Goal: Task Accomplishment & Management: Manage account settings

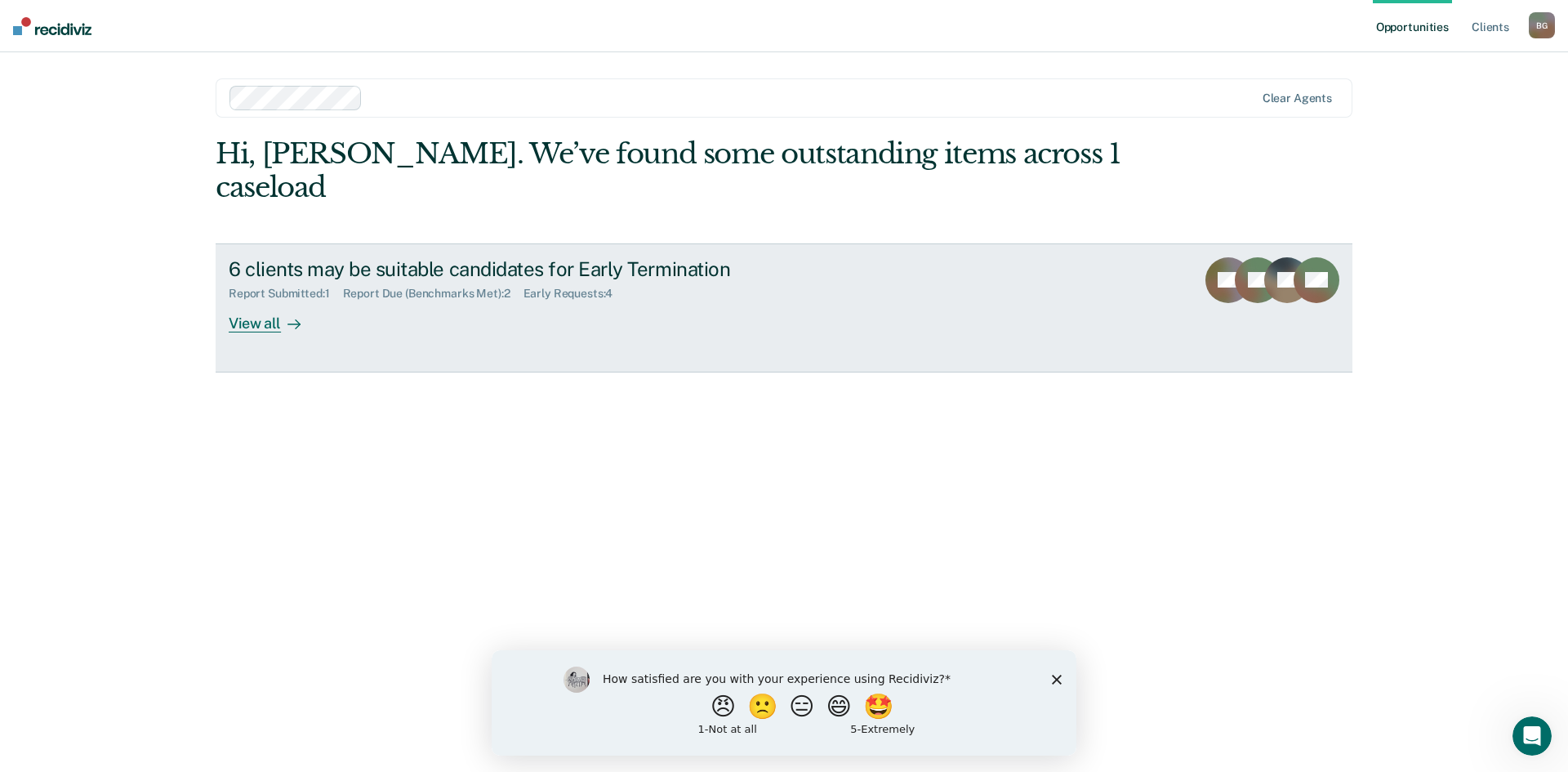
click at [494, 271] on div "6 clients may be suitable candidates for Early Termination Report Submitted : 1…" at bounding box center [535, 295] width 613 height 75
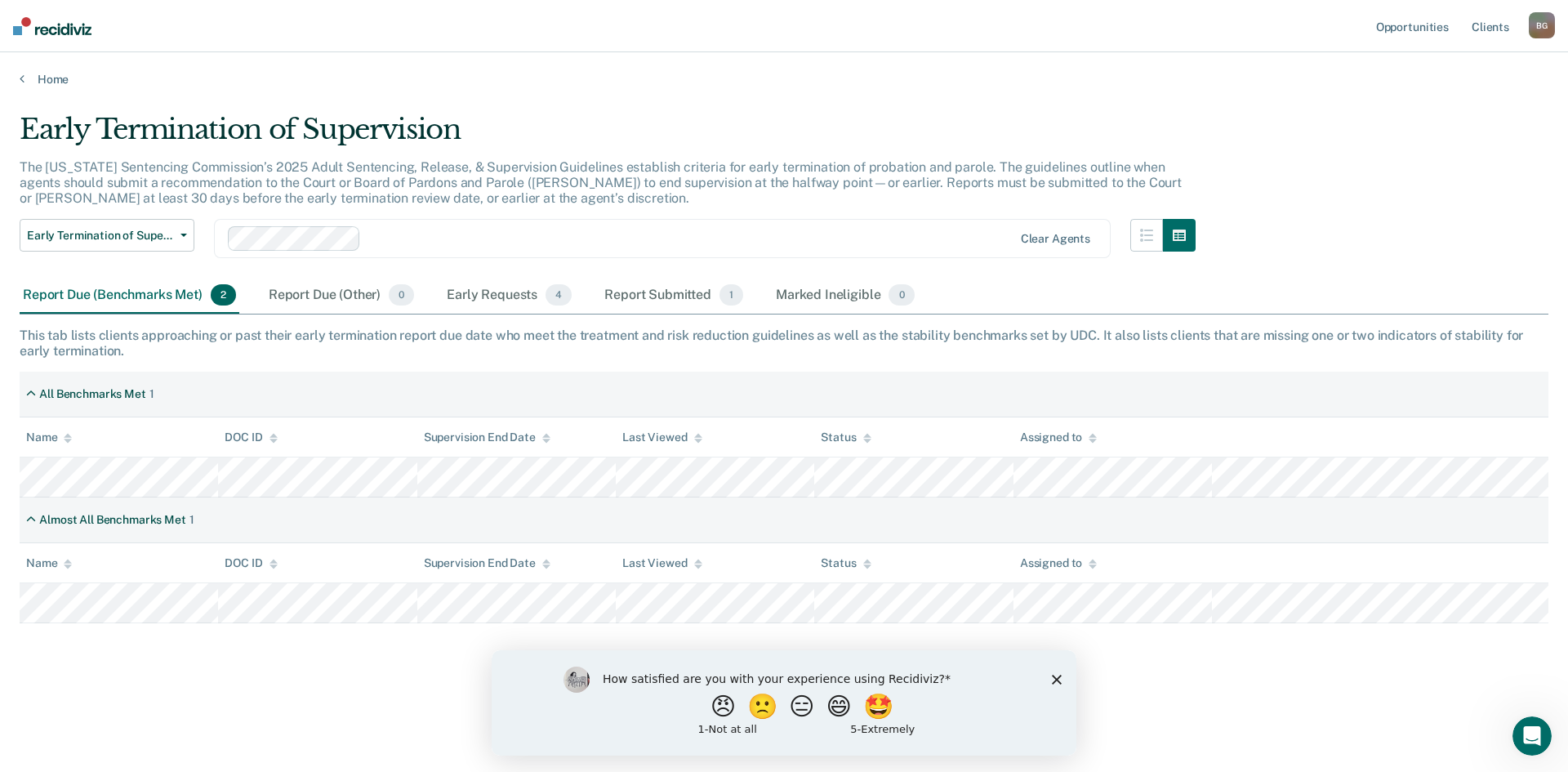
click at [1058, 674] on icon "Close survey" at bounding box center [1056, 678] width 10 height 10
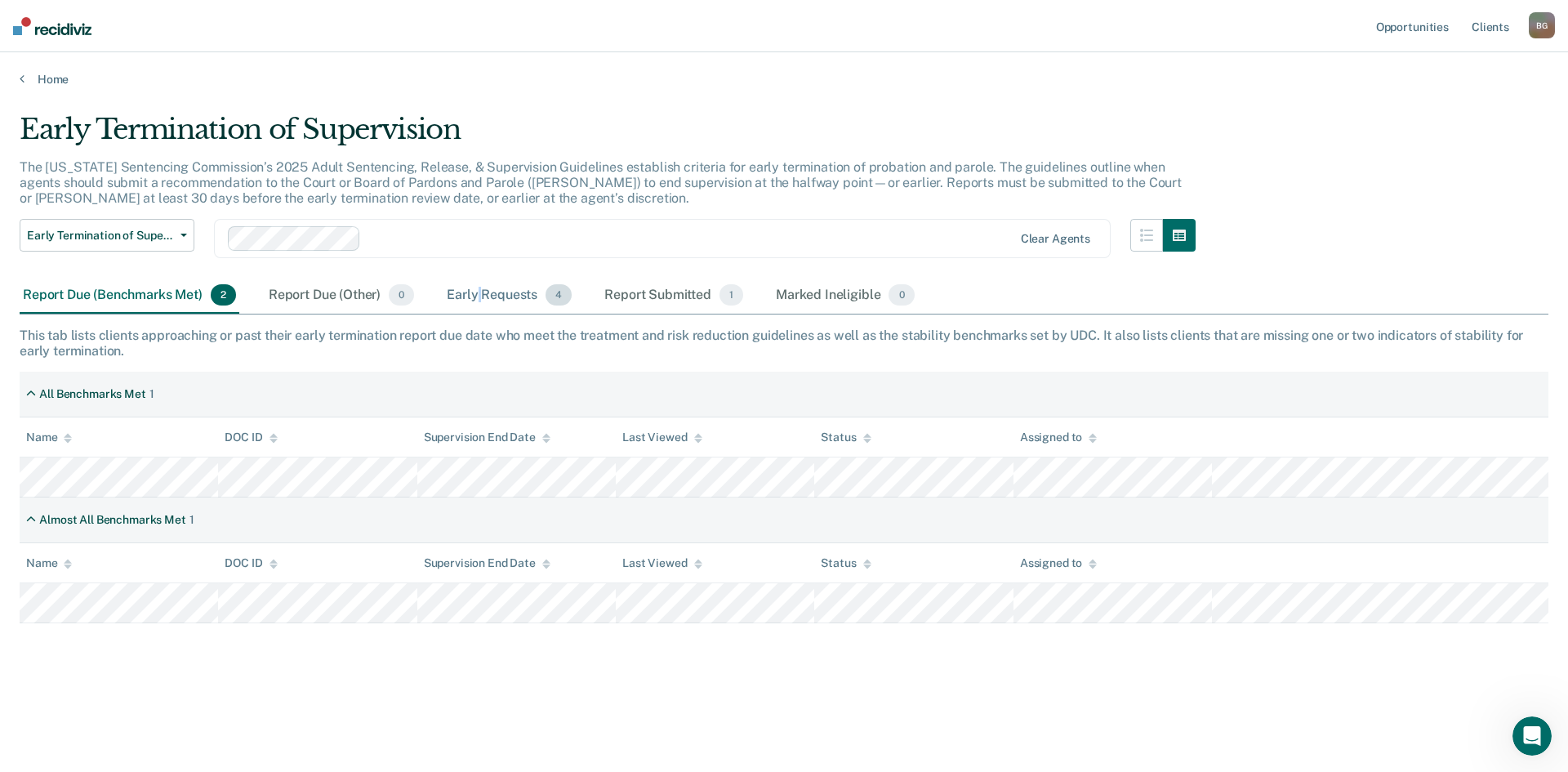
click at [481, 291] on div "Early Requests 4" at bounding box center [509, 296] width 131 height 36
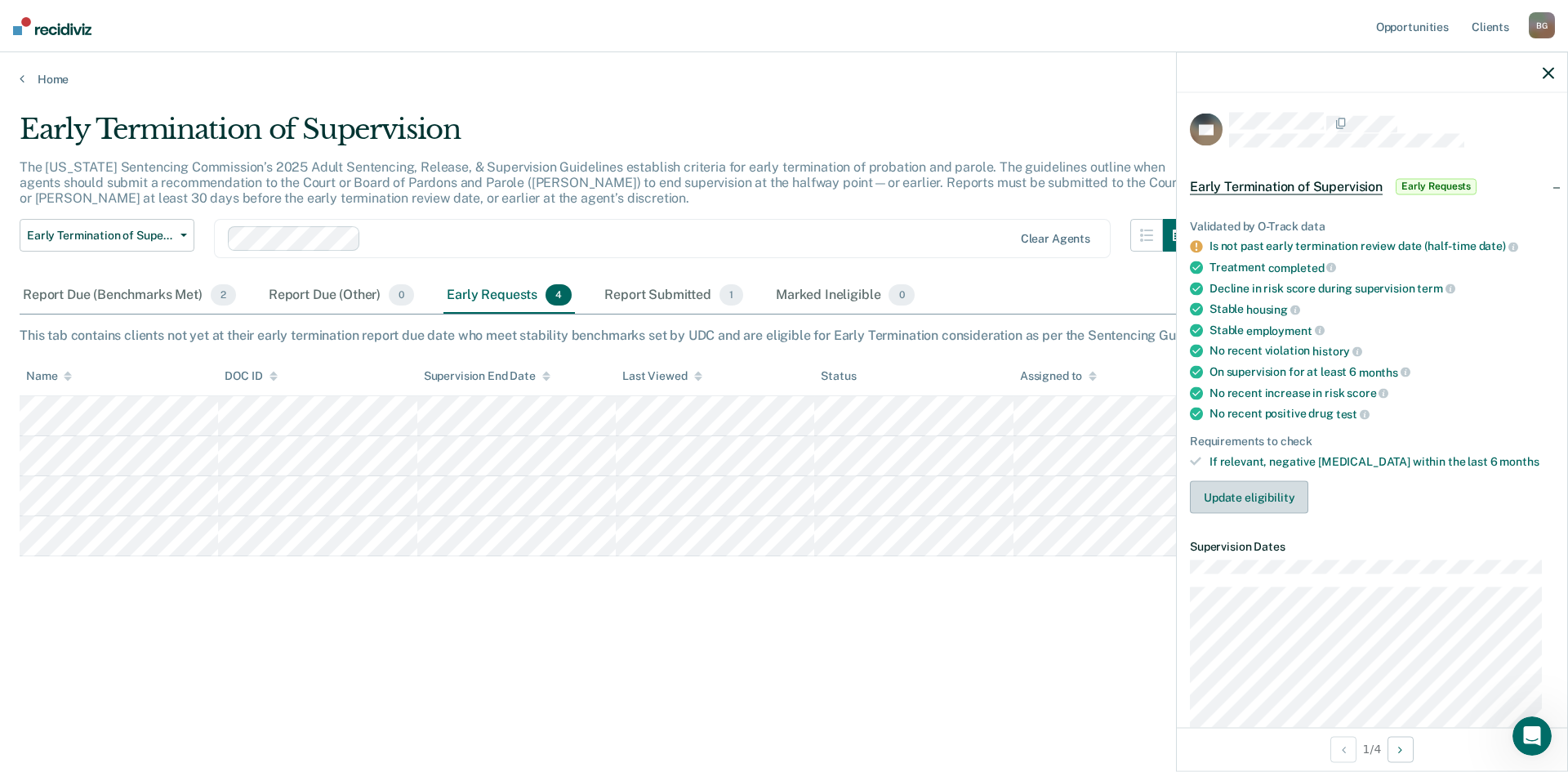
click at [1284, 494] on button "Update eligibility" at bounding box center [1248, 497] width 118 height 33
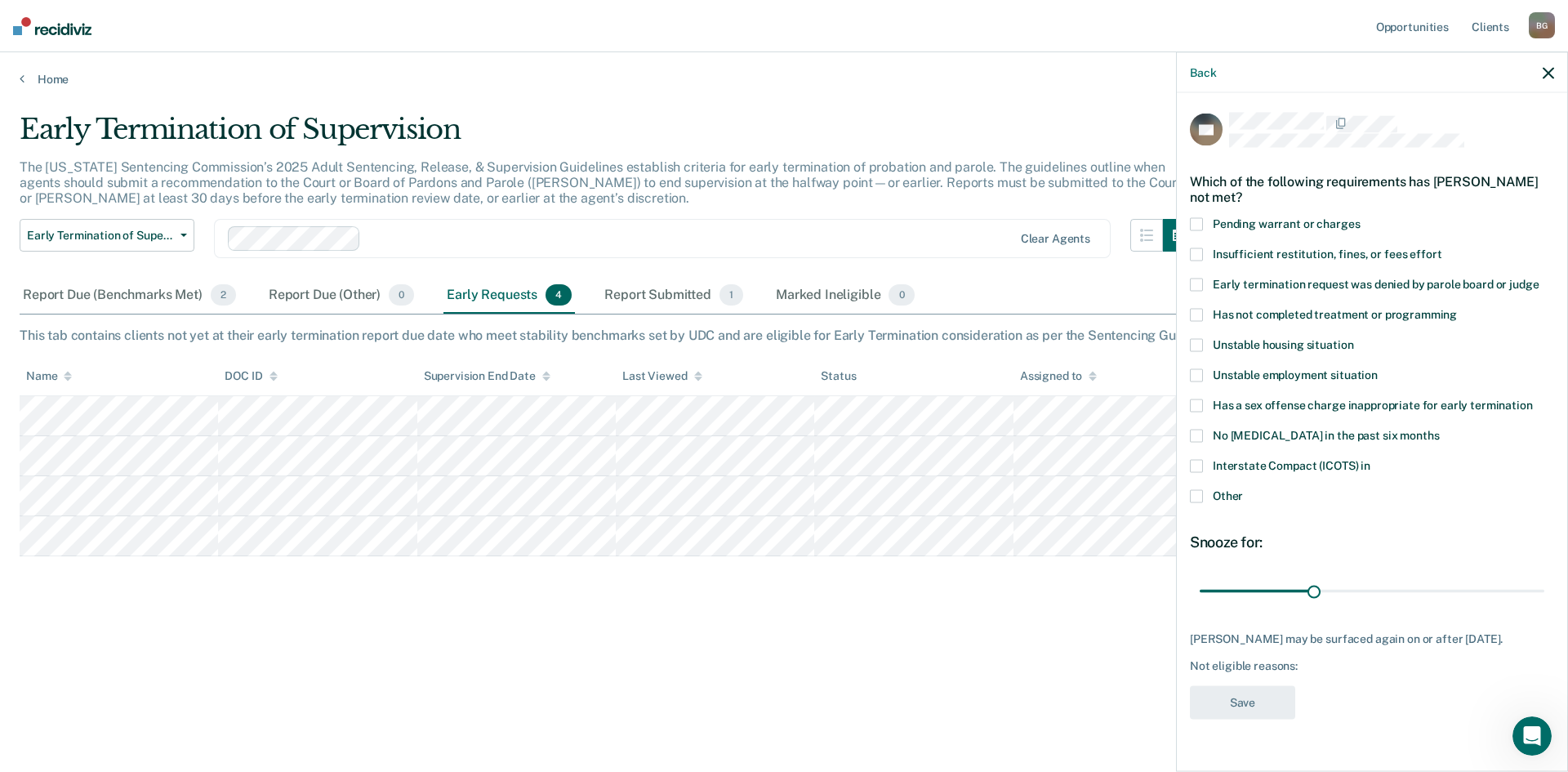
click at [1202, 460] on label "Interstate Compact (ICOTS) in" at bounding box center [1371, 469] width 364 height 17
click at [1246, 708] on button "Save" at bounding box center [1242, 703] width 105 height 34
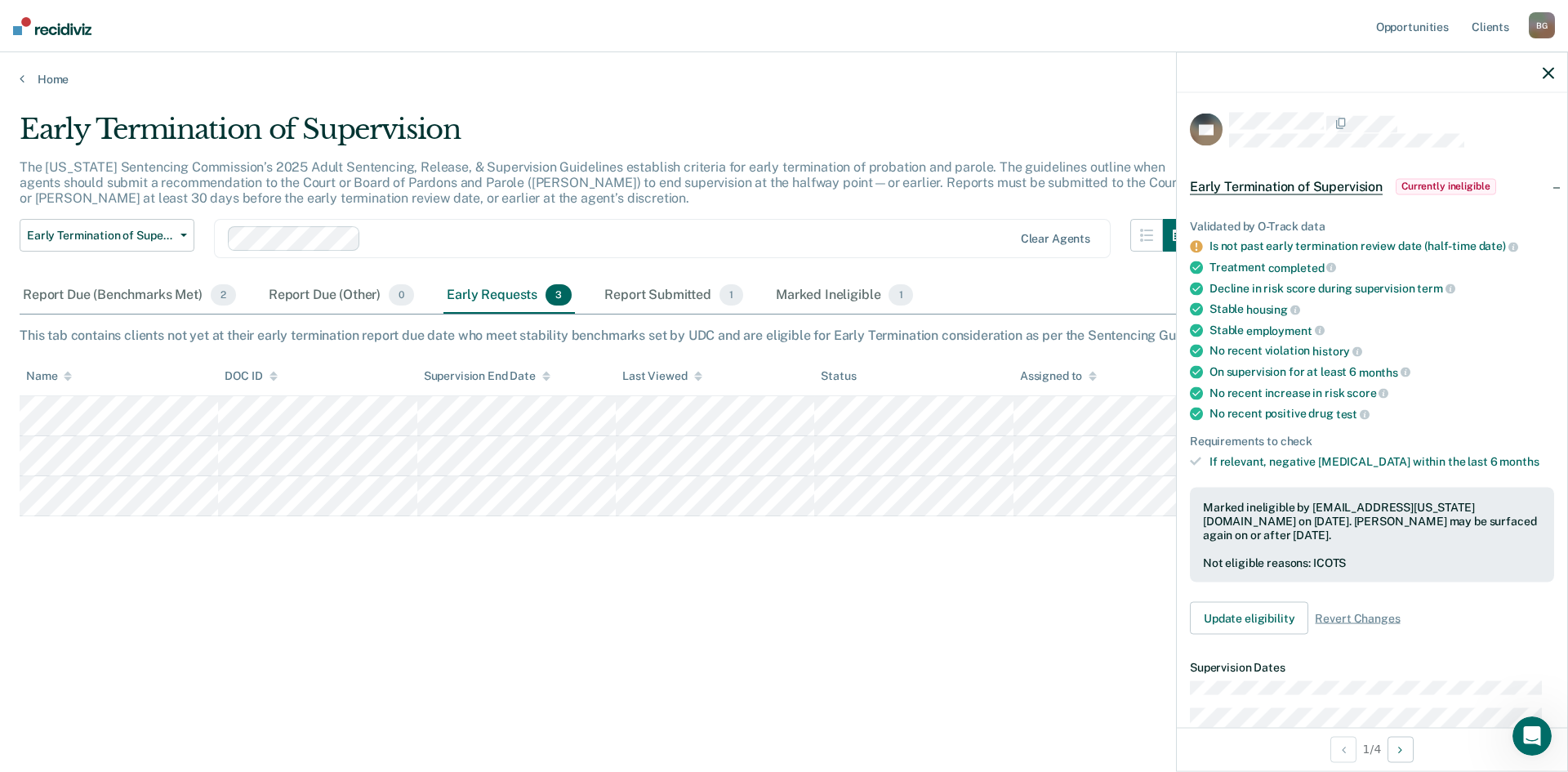
click at [1552, 69] on icon "button" at bounding box center [1547, 72] width 11 height 11
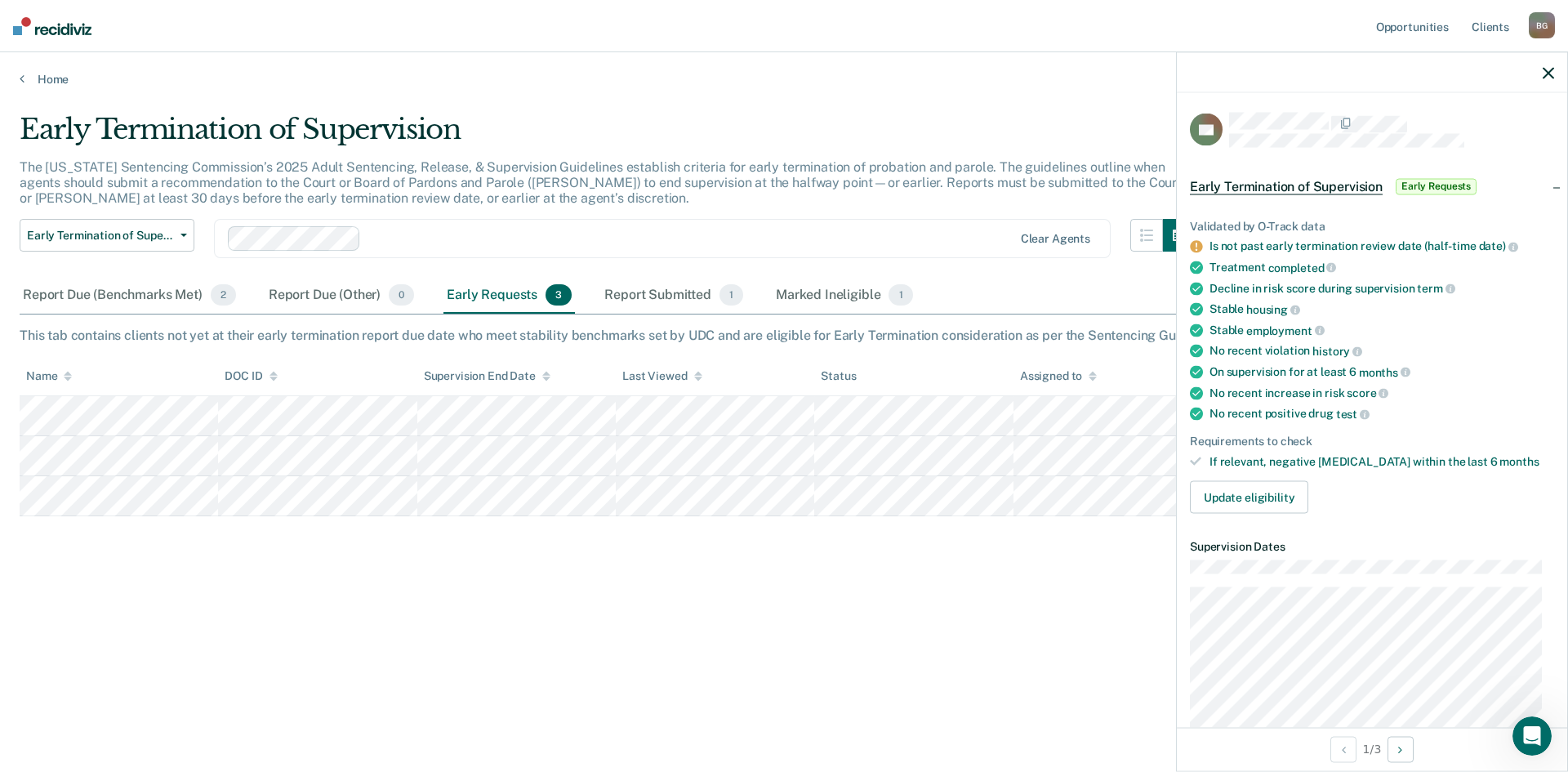
click at [1539, 74] on div at bounding box center [1372, 72] width 391 height 41
click at [1544, 74] on icon "button" at bounding box center [1547, 72] width 11 height 11
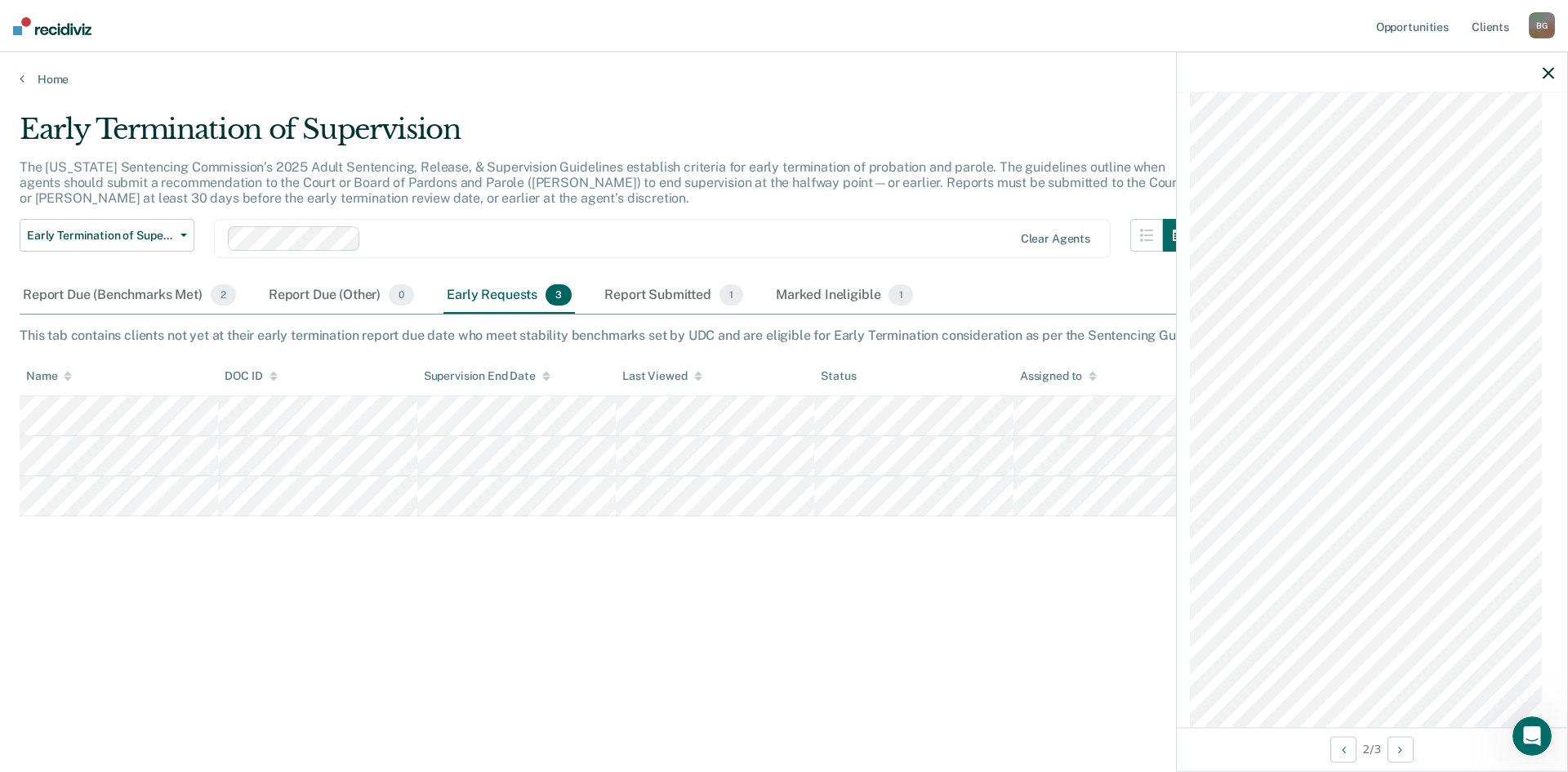
scroll to position [1225, 0]
click at [1548, 70] on icon "button" at bounding box center [1547, 72] width 11 height 11
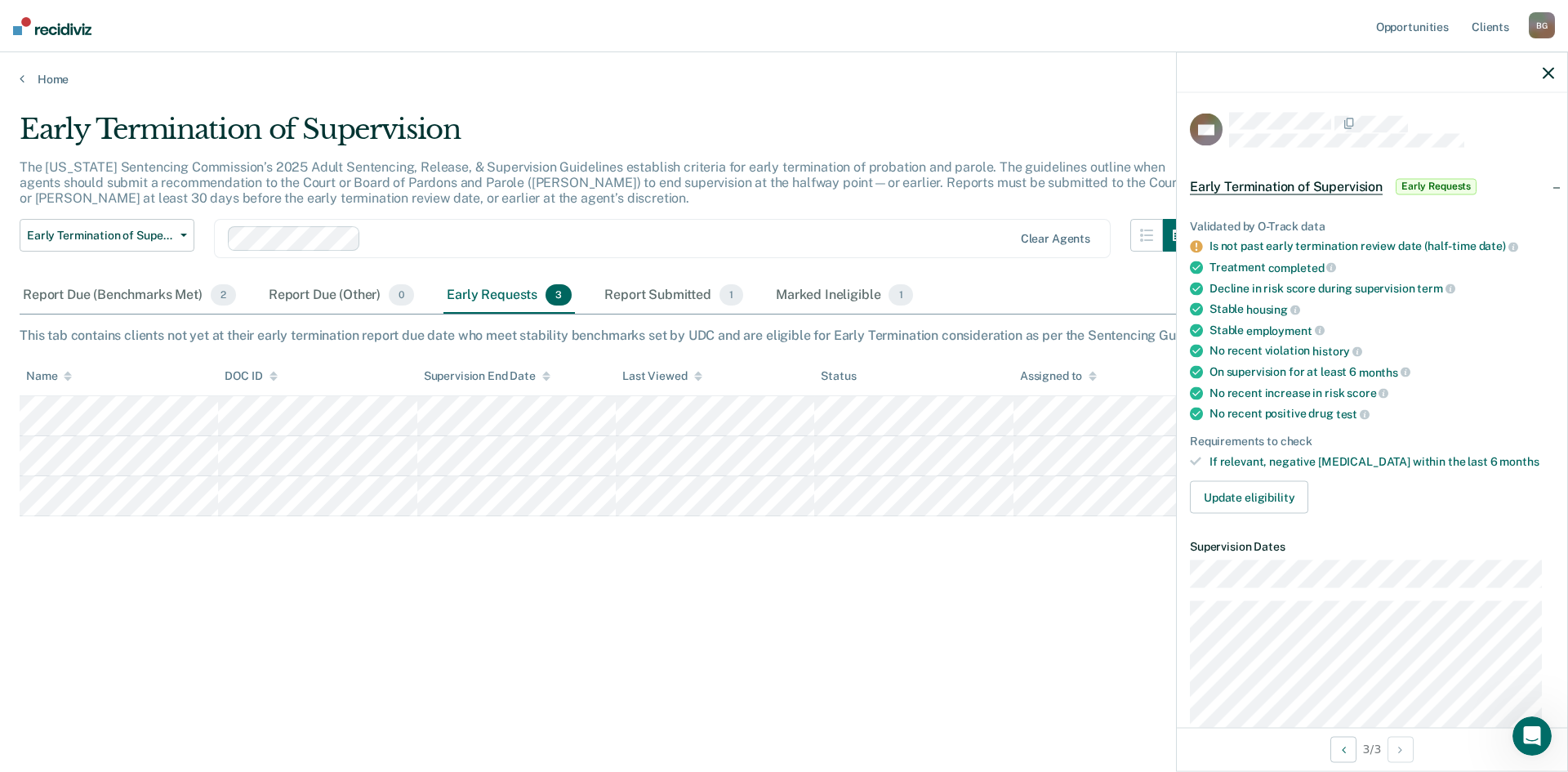
click at [813, 661] on div "Early Termination of Supervision The [US_STATE] Sentencing Commission’s 2025 Ad…" at bounding box center [784, 406] width 1528 height 589
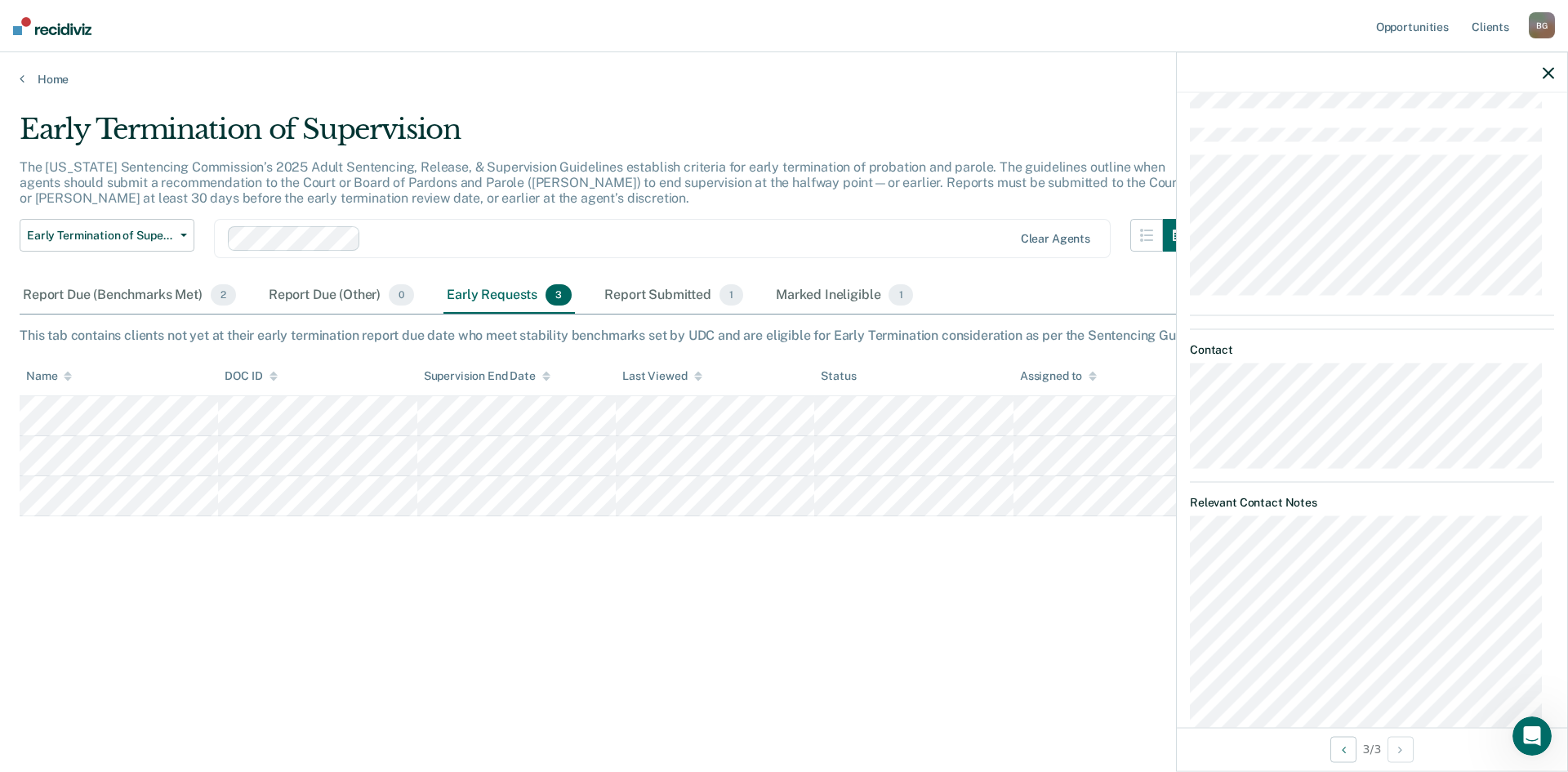
scroll to position [654, 0]
click at [1540, 69] on div at bounding box center [1372, 72] width 391 height 41
click at [1547, 67] on button "button" at bounding box center [1547, 73] width 11 height 14
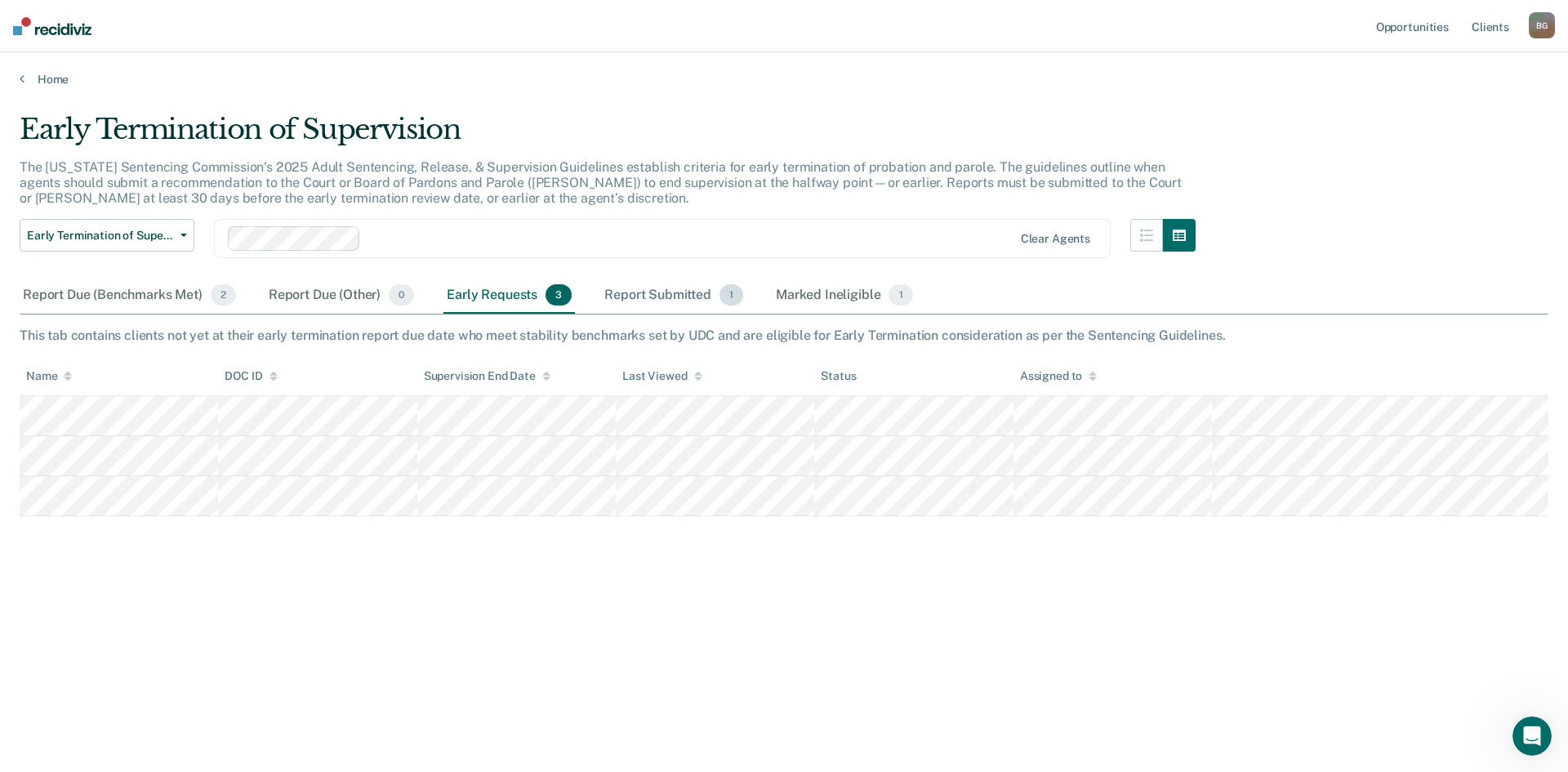
click at [650, 285] on div "Report Submitted 1" at bounding box center [673, 296] width 145 height 36
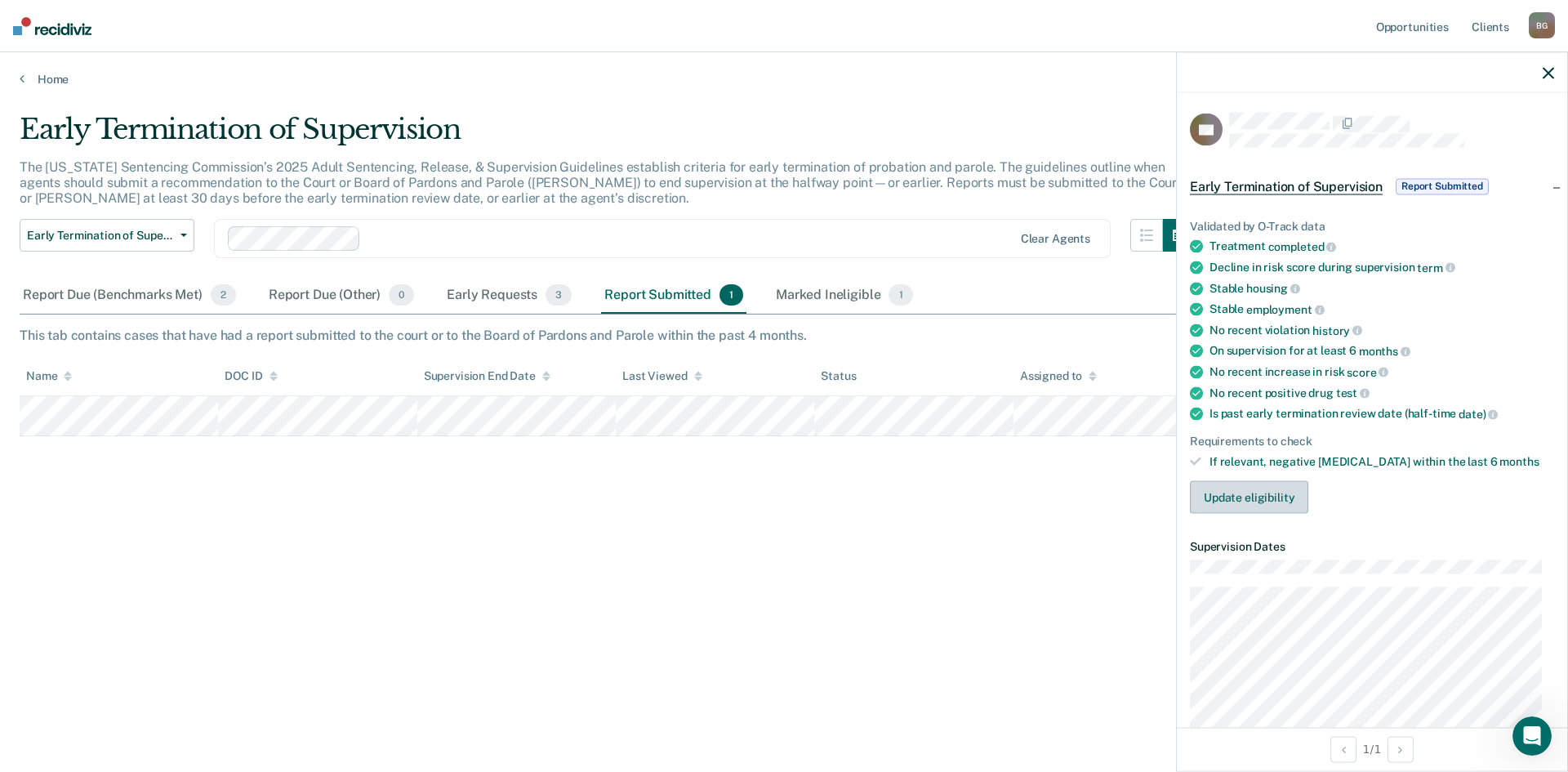
click at [1272, 493] on button "Update eligibility" at bounding box center [1248, 497] width 118 height 33
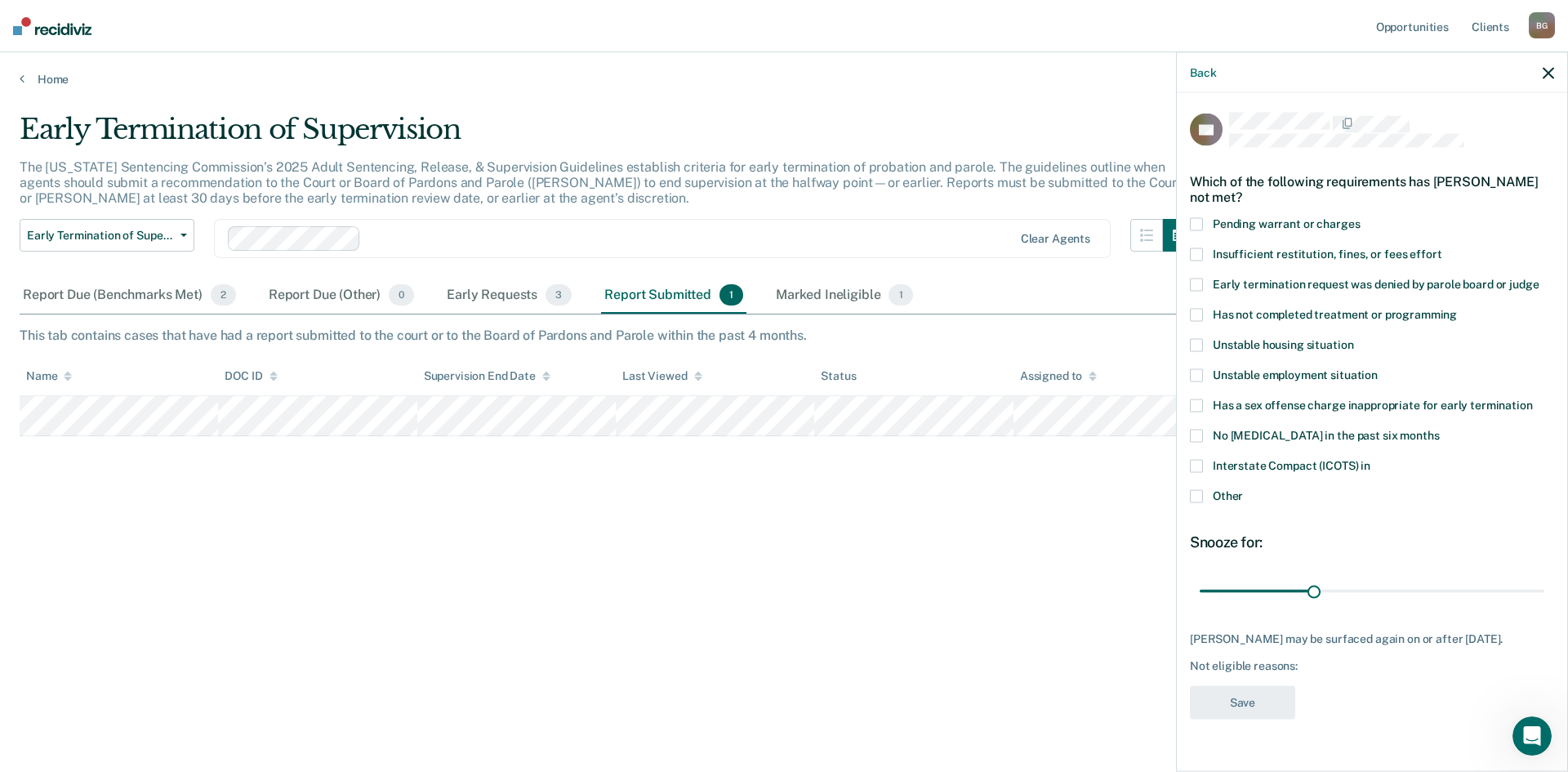
click at [1545, 74] on icon "button" at bounding box center [1547, 72] width 11 height 11
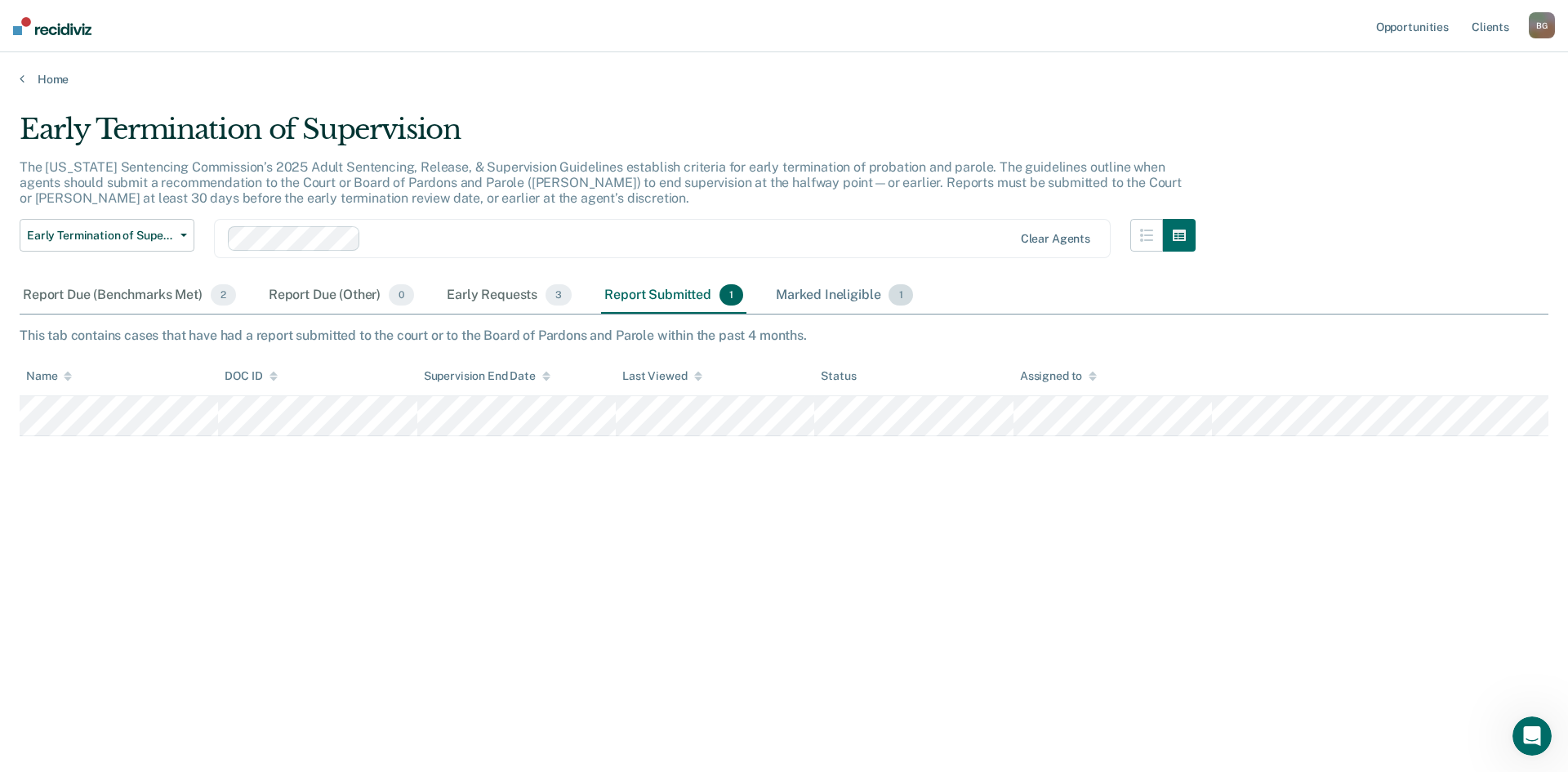
click at [846, 297] on div "Marked Ineligible 1" at bounding box center [845, 296] width 143 height 36
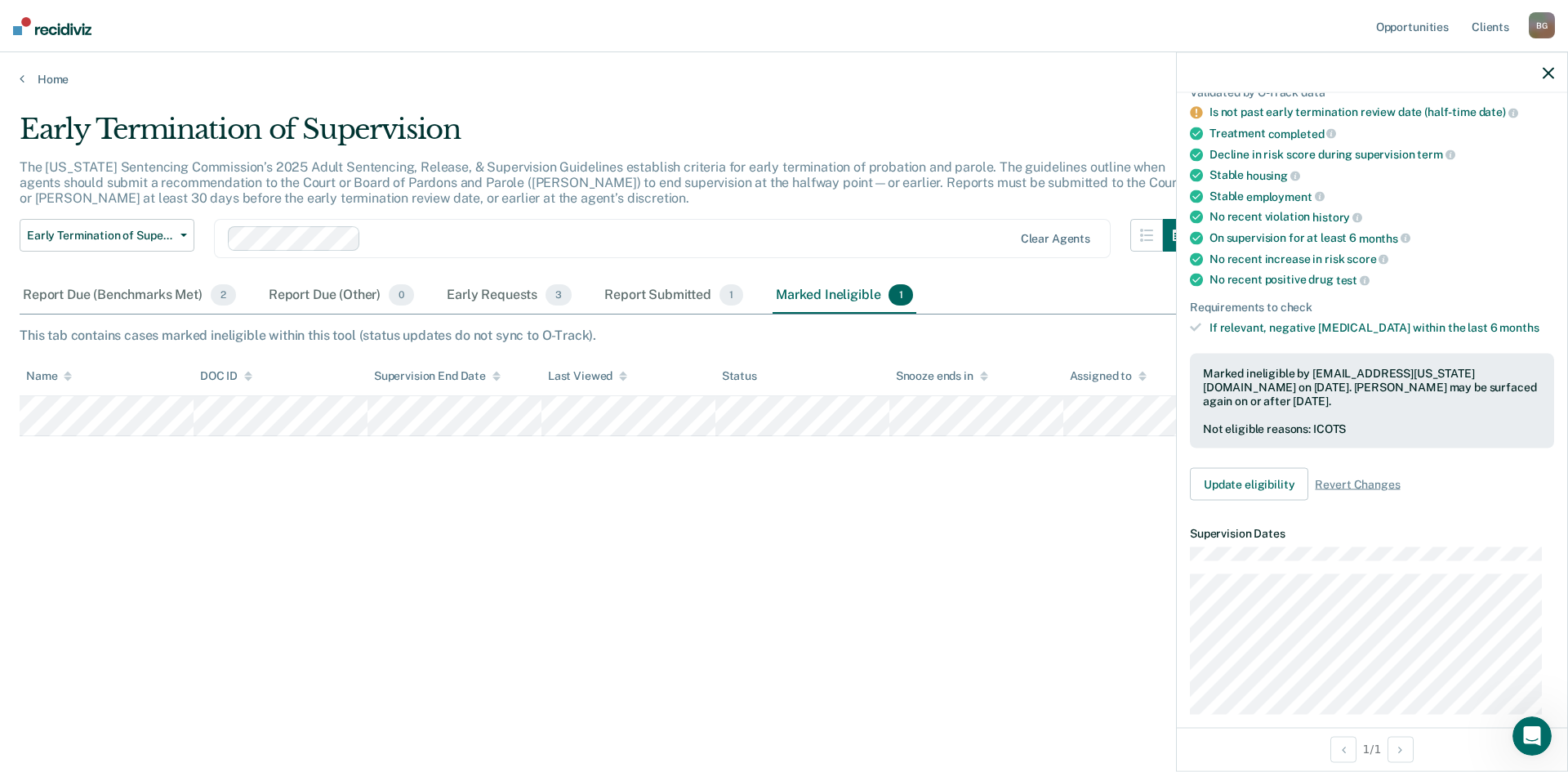
scroll to position [163, 0]
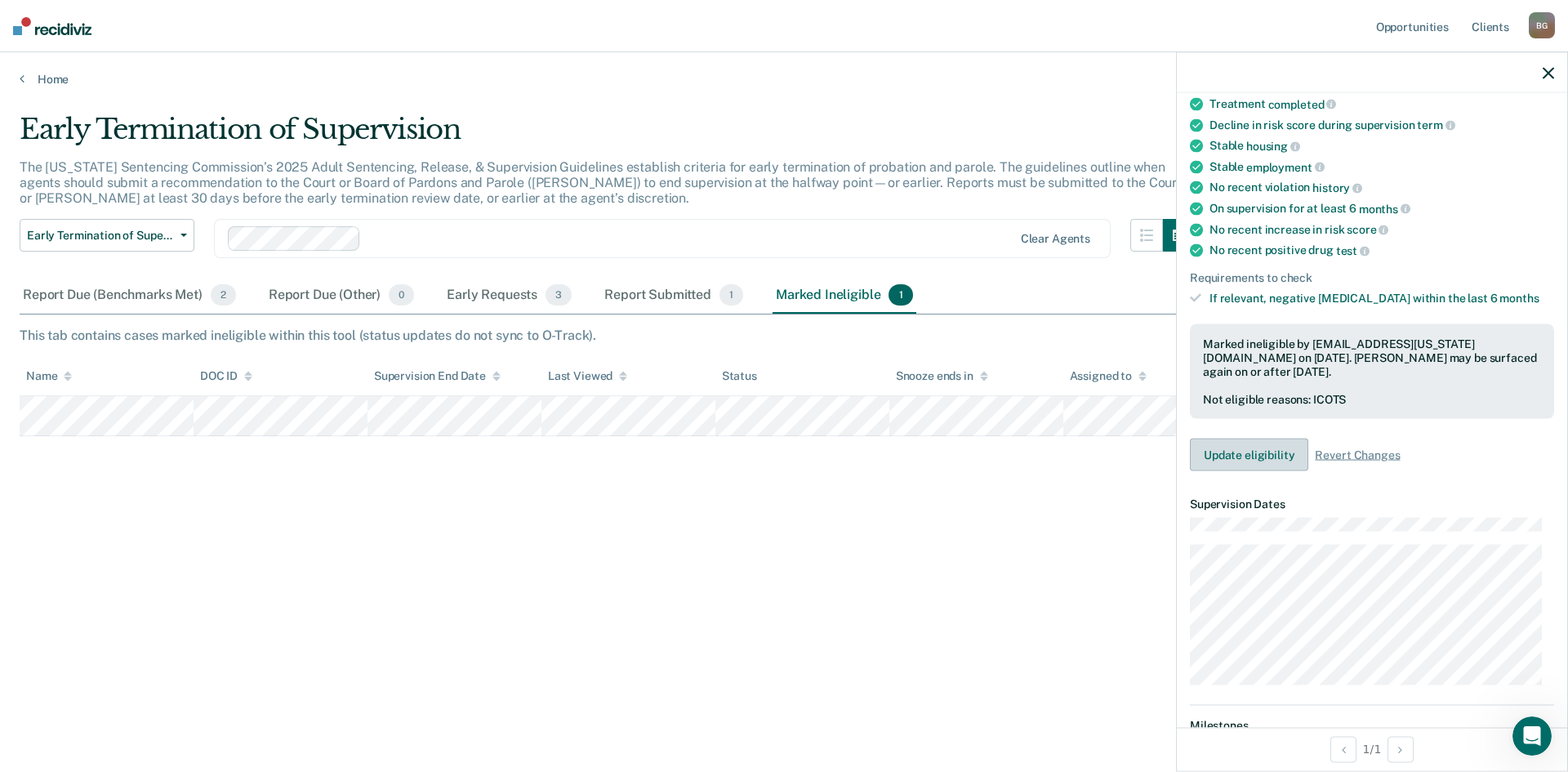
click at [1278, 452] on button "Update eligibility" at bounding box center [1248, 455] width 118 height 33
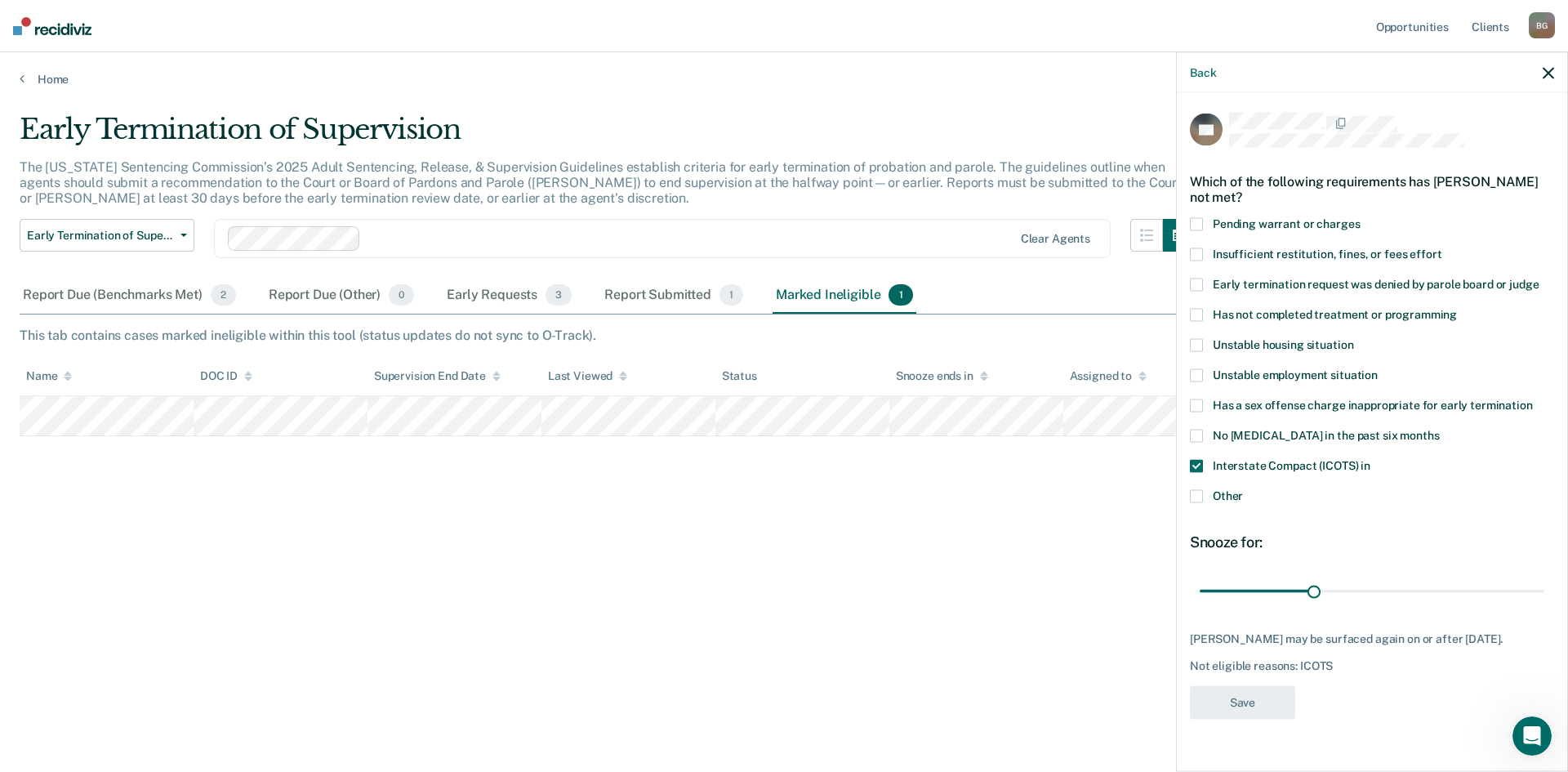
click at [1200, 465] on span at bounding box center [1195, 466] width 13 height 13
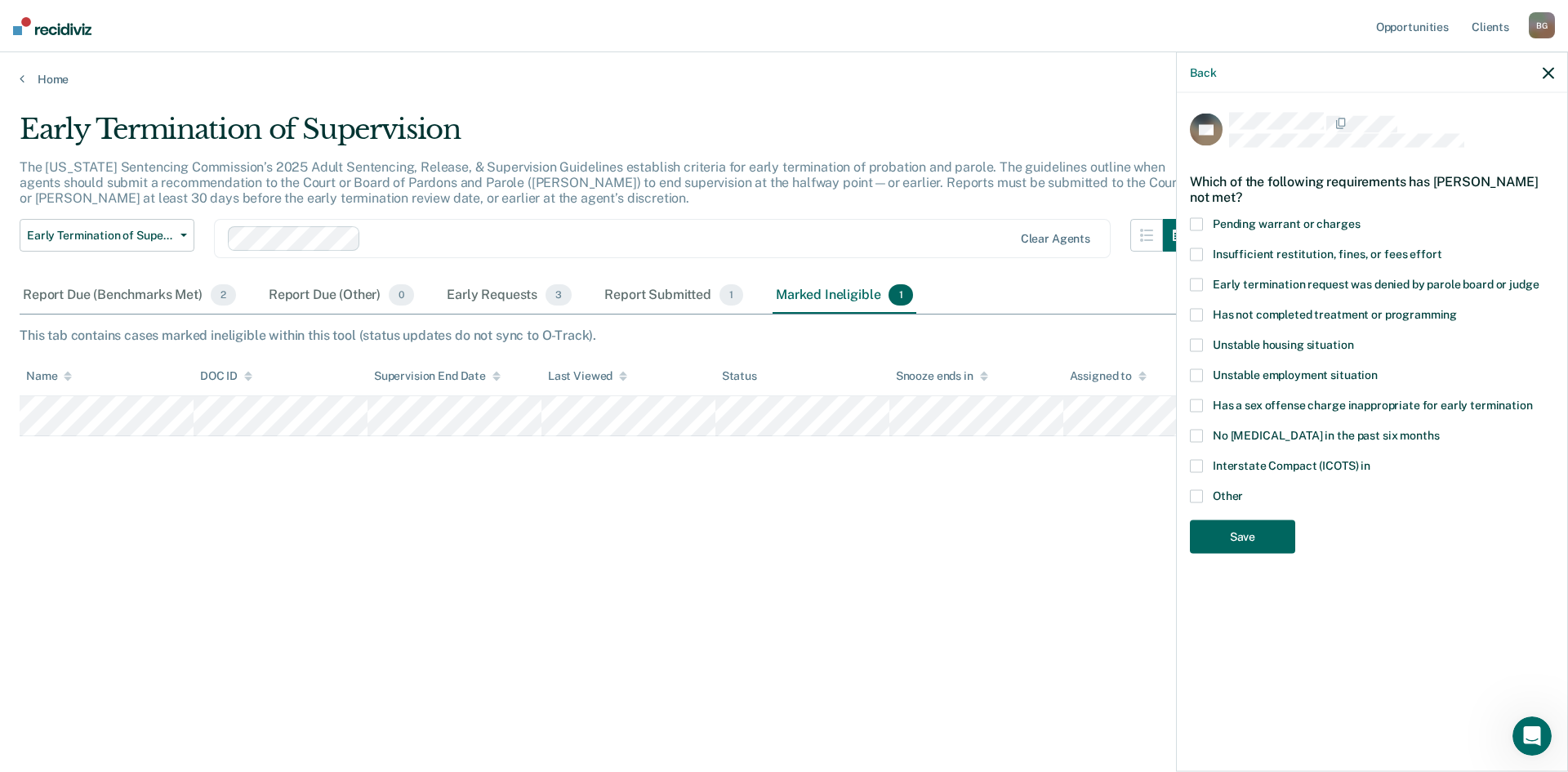
click at [1256, 534] on button "Save" at bounding box center [1242, 537] width 105 height 34
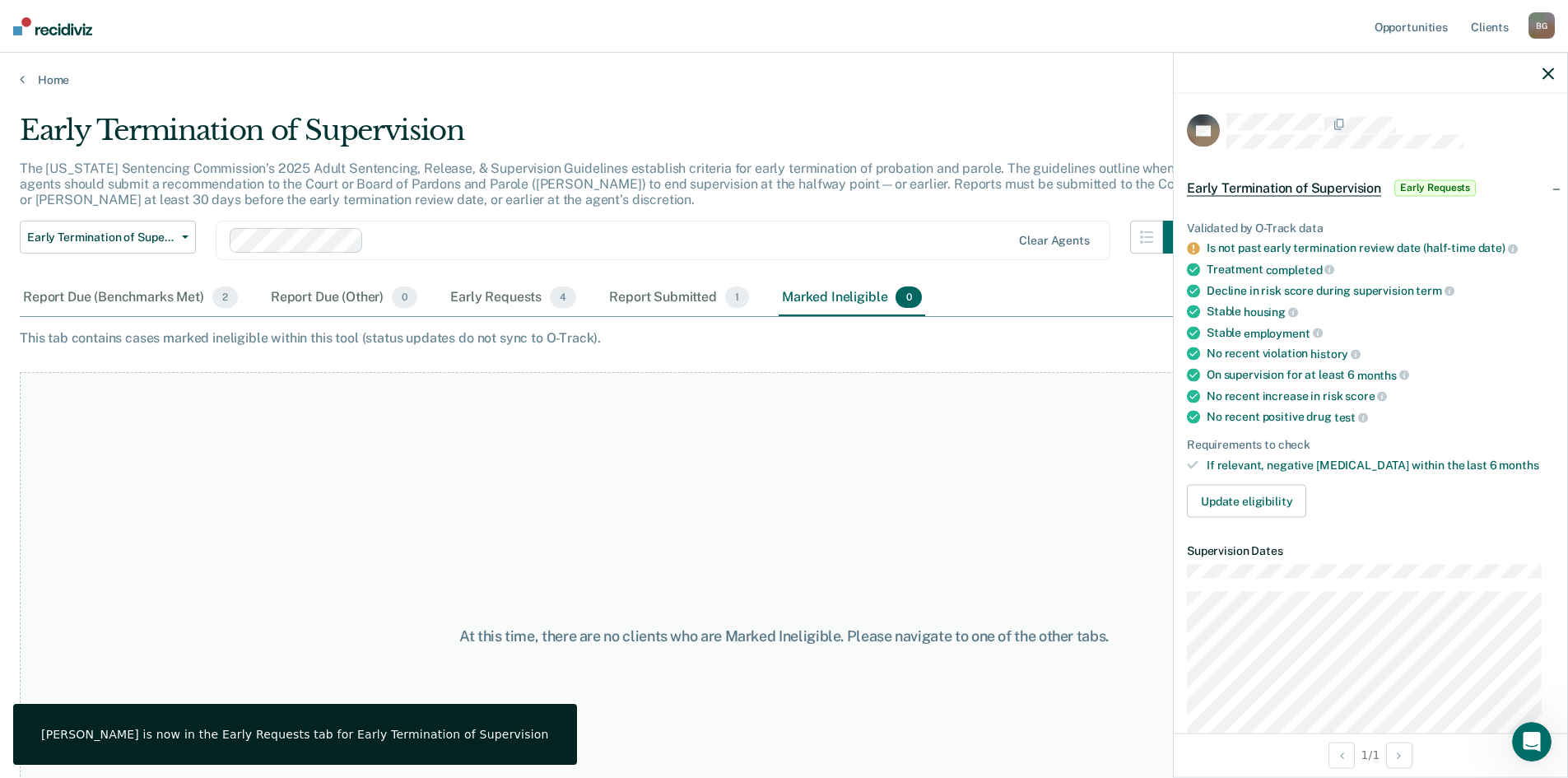
click at [1550, 71] on icon "button" at bounding box center [1547, 72] width 11 height 11
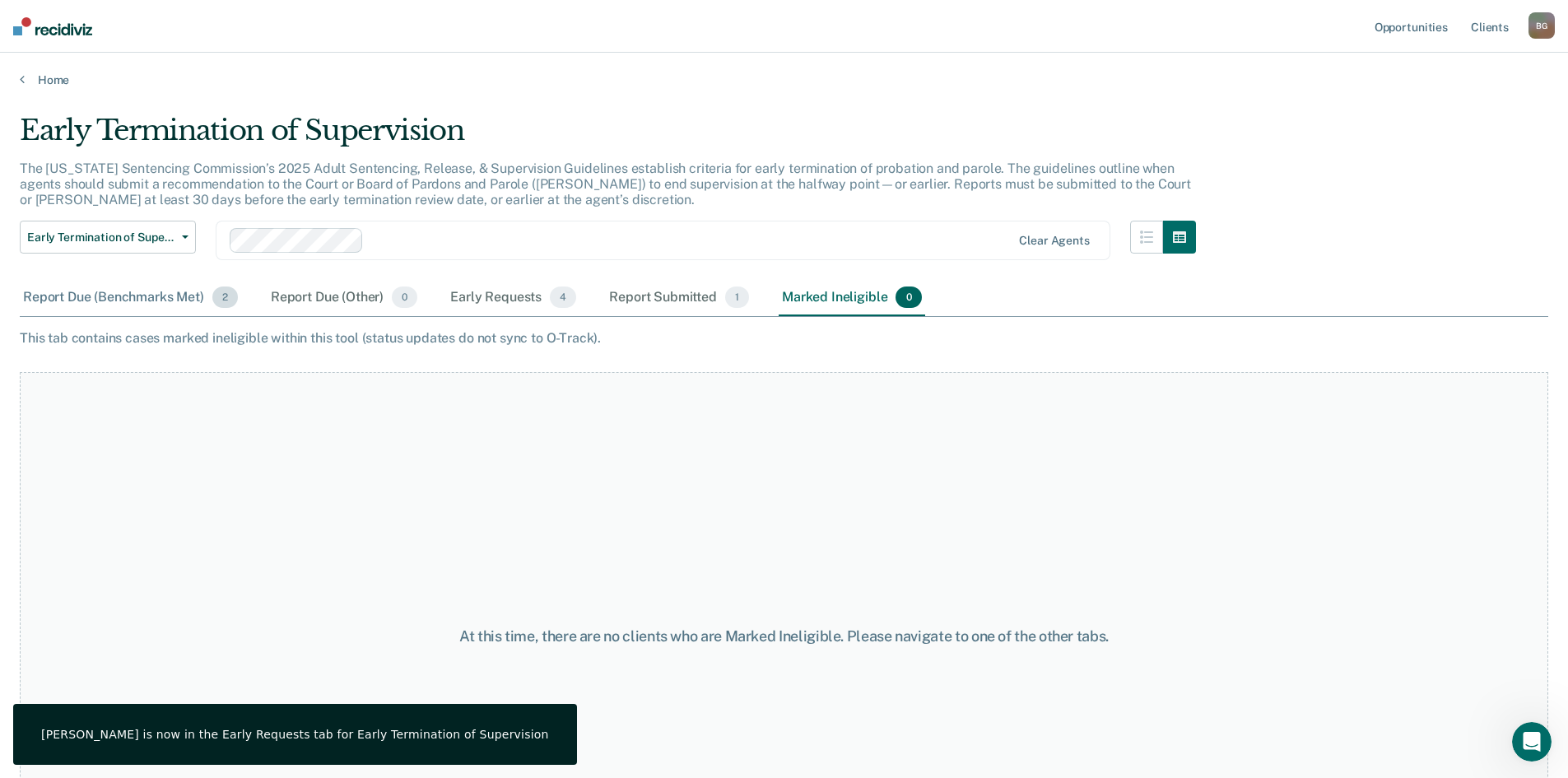
click at [156, 301] on div "Report Due (Benchmarks Met) 2" at bounding box center [131, 298] width 221 height 37
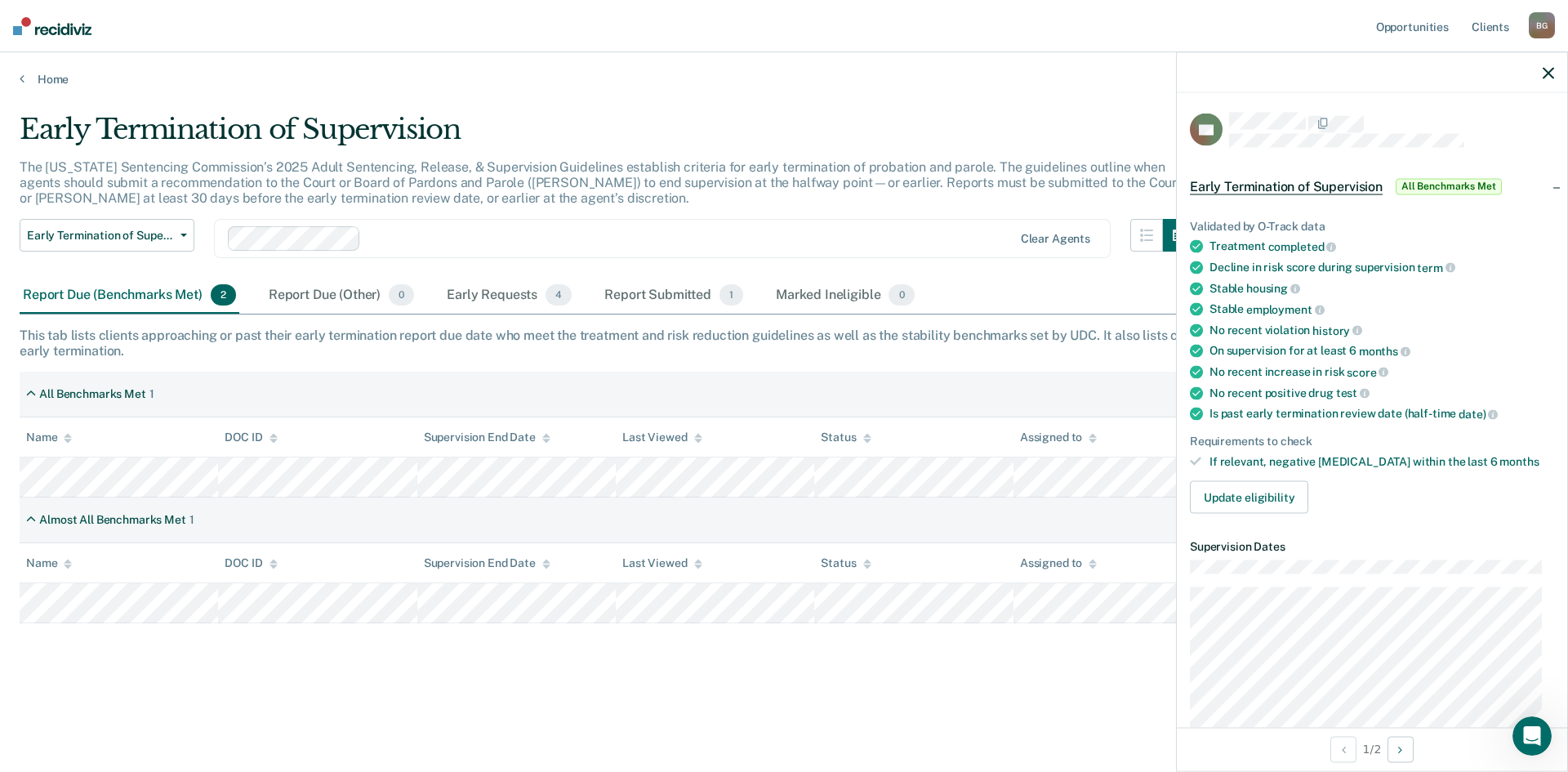
scroll to position [163, 0]
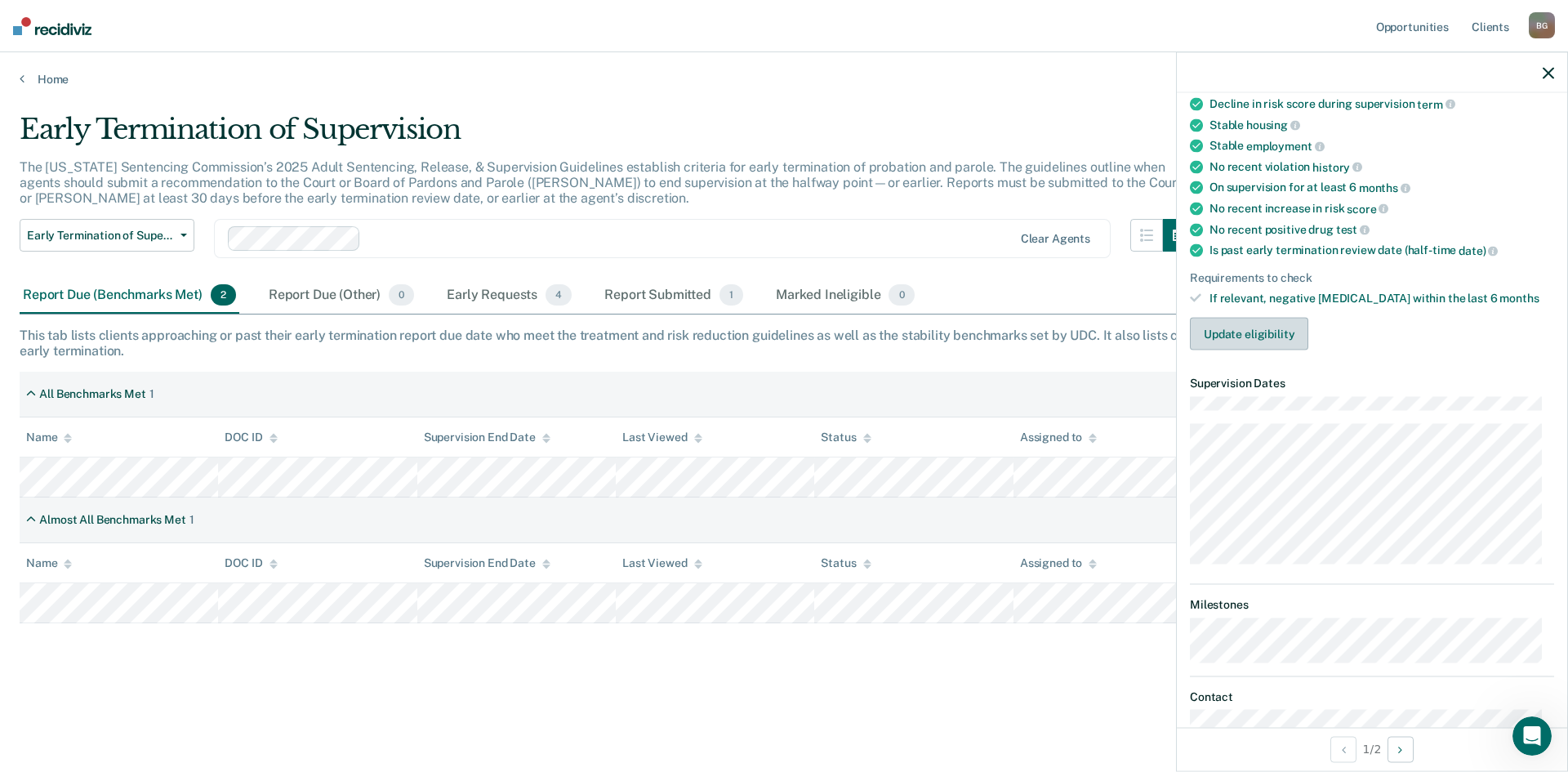
click at [1302, 338] on button "Update eligibility" at bounding box center [1248, 334] width 118 height 33
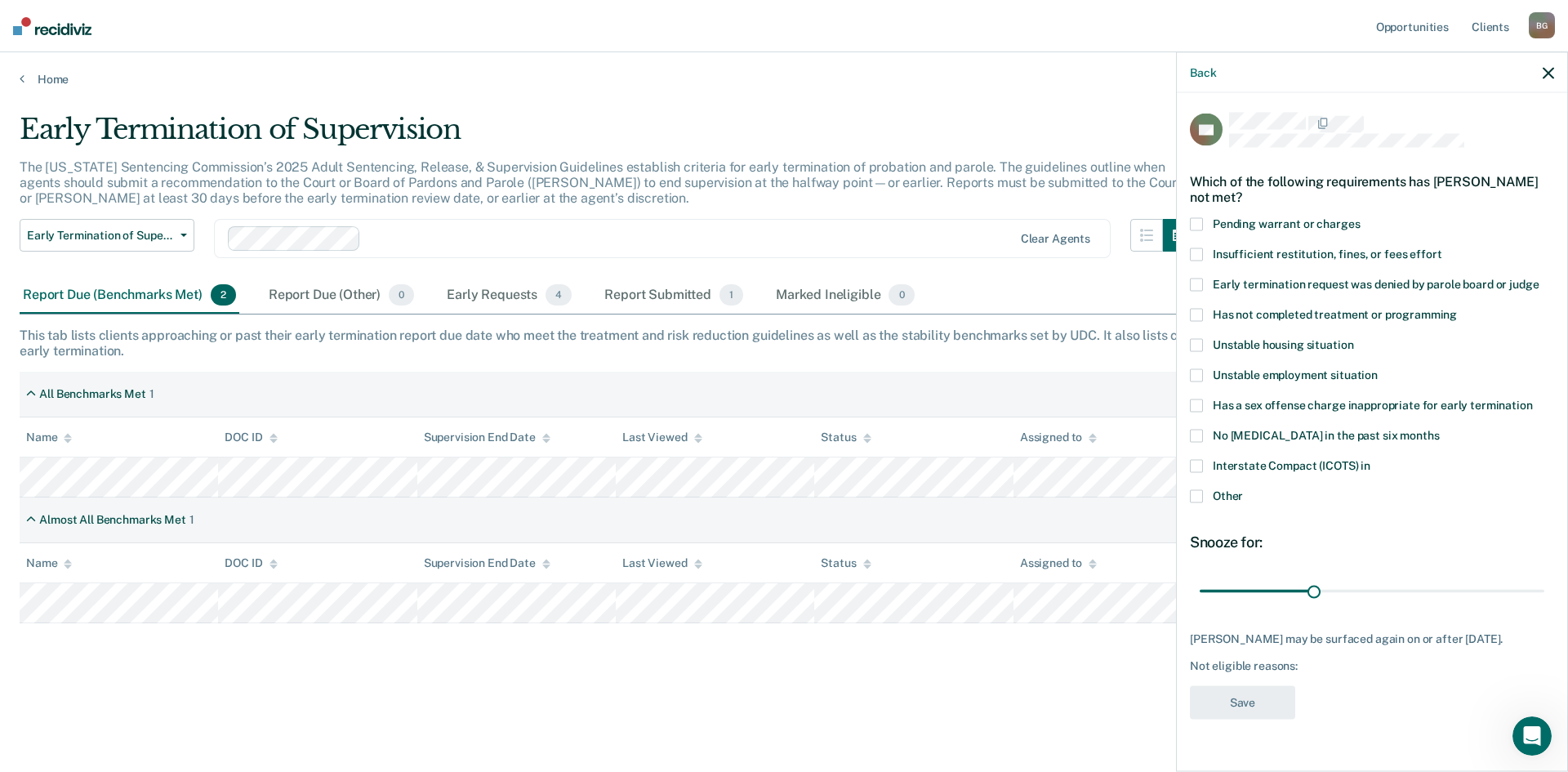
click at [1197, 498] on span at bounding box center [1195, 496] width 13 height 13
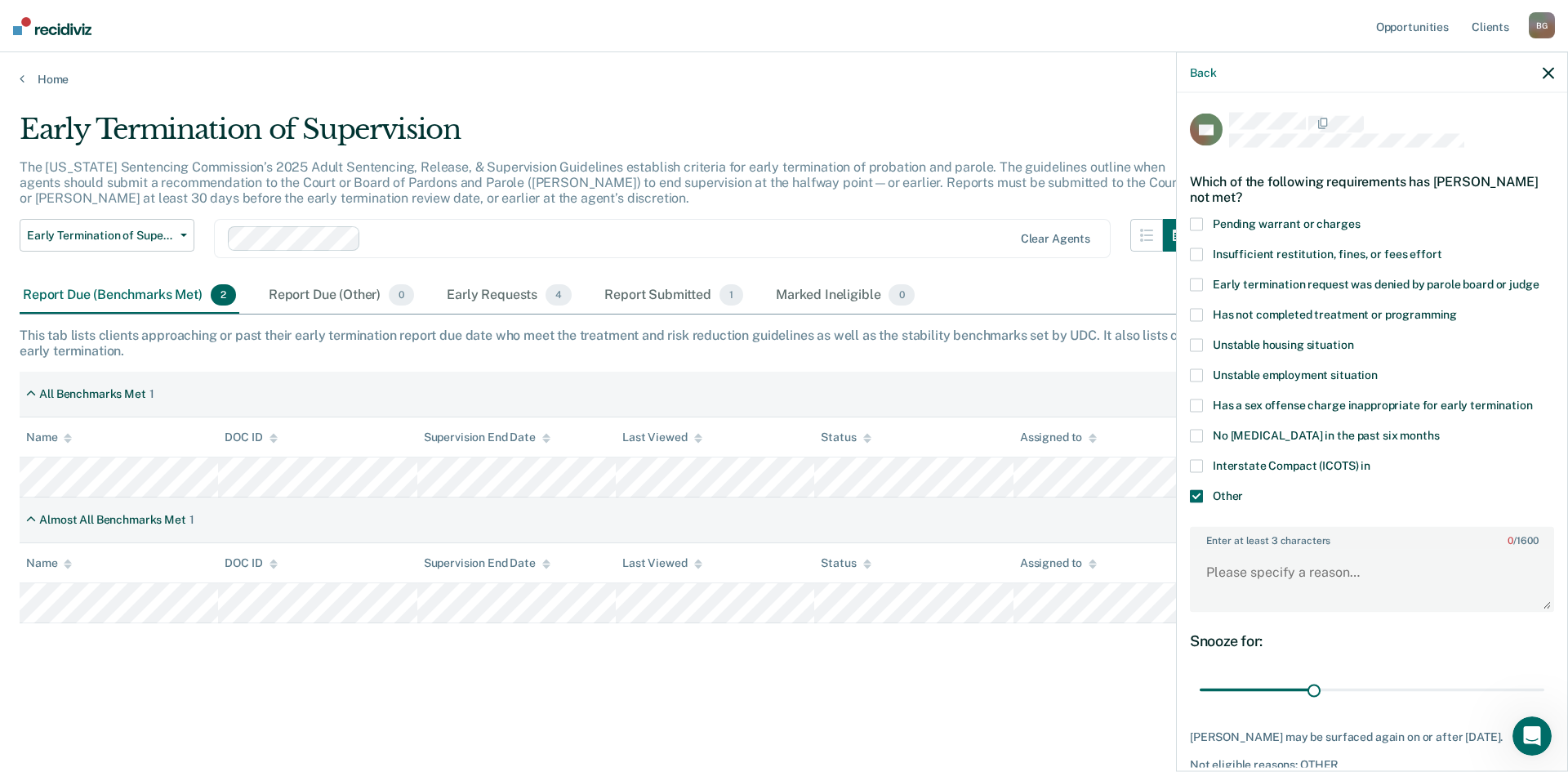
click at [1196, 494] on span at bounding box center [1195, 496] width 13 height 13
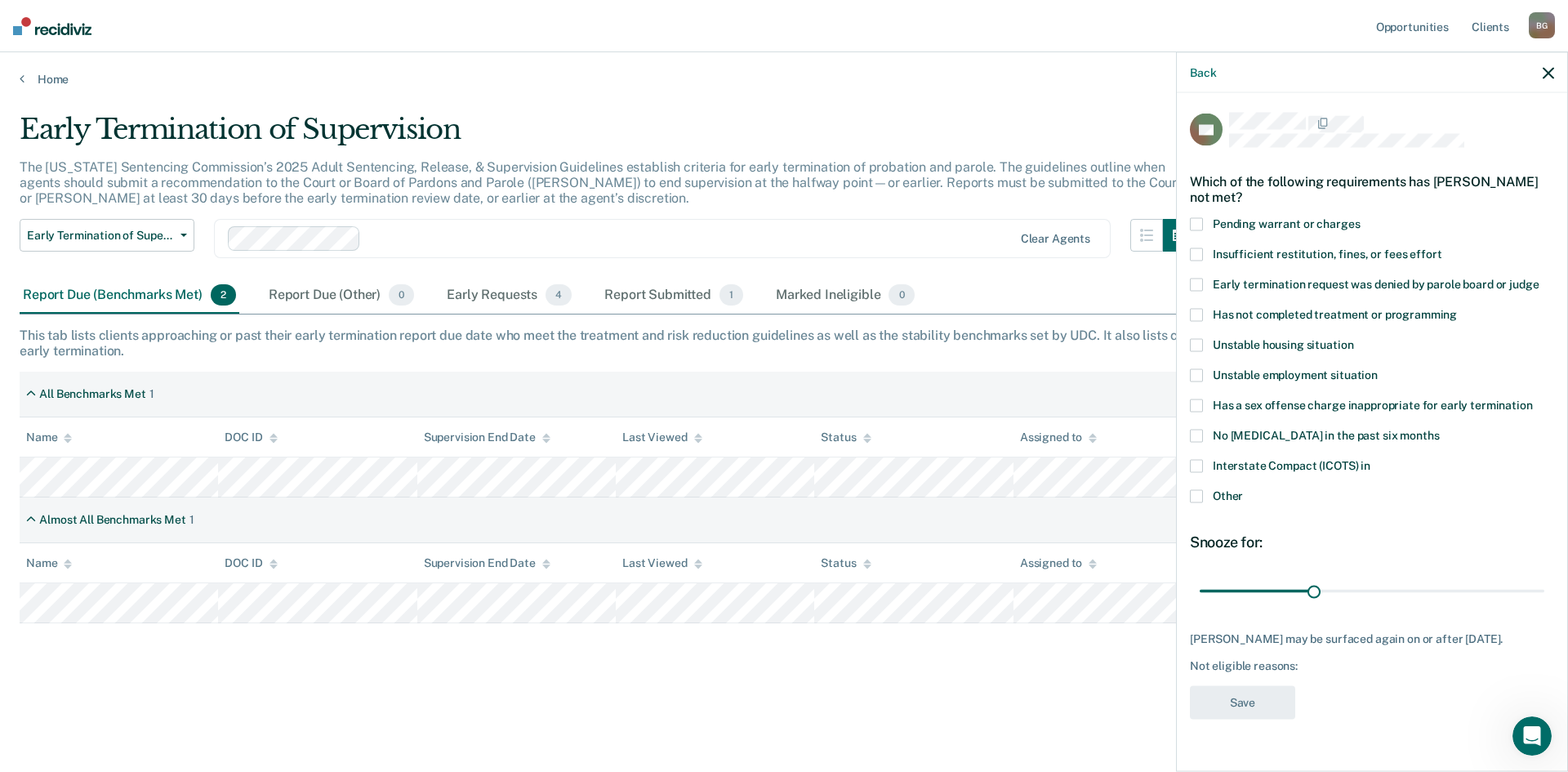
click at [1195, 494] on span at bounding box center [1195, 496] width 13 height 13
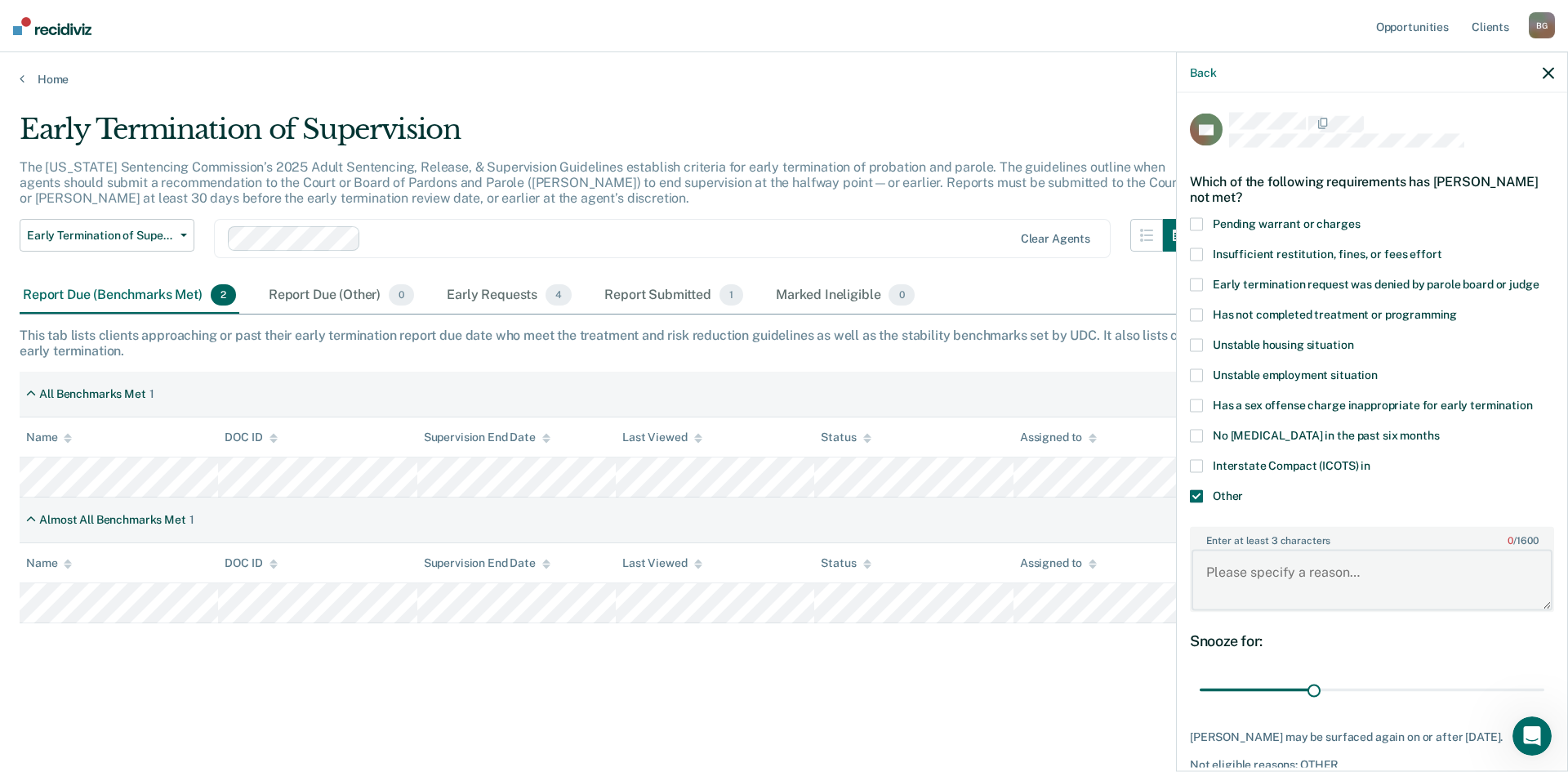
click at [1252, 575] on textarea "Enter at least 3 characters 0 / 1600" at bounding box center [1372, 580] width 361 height 61
click at [1293, 569] on textarea "Enter at least 3 characters 0 / 1600" at bounding box center [1372, 580] width 361 height 61
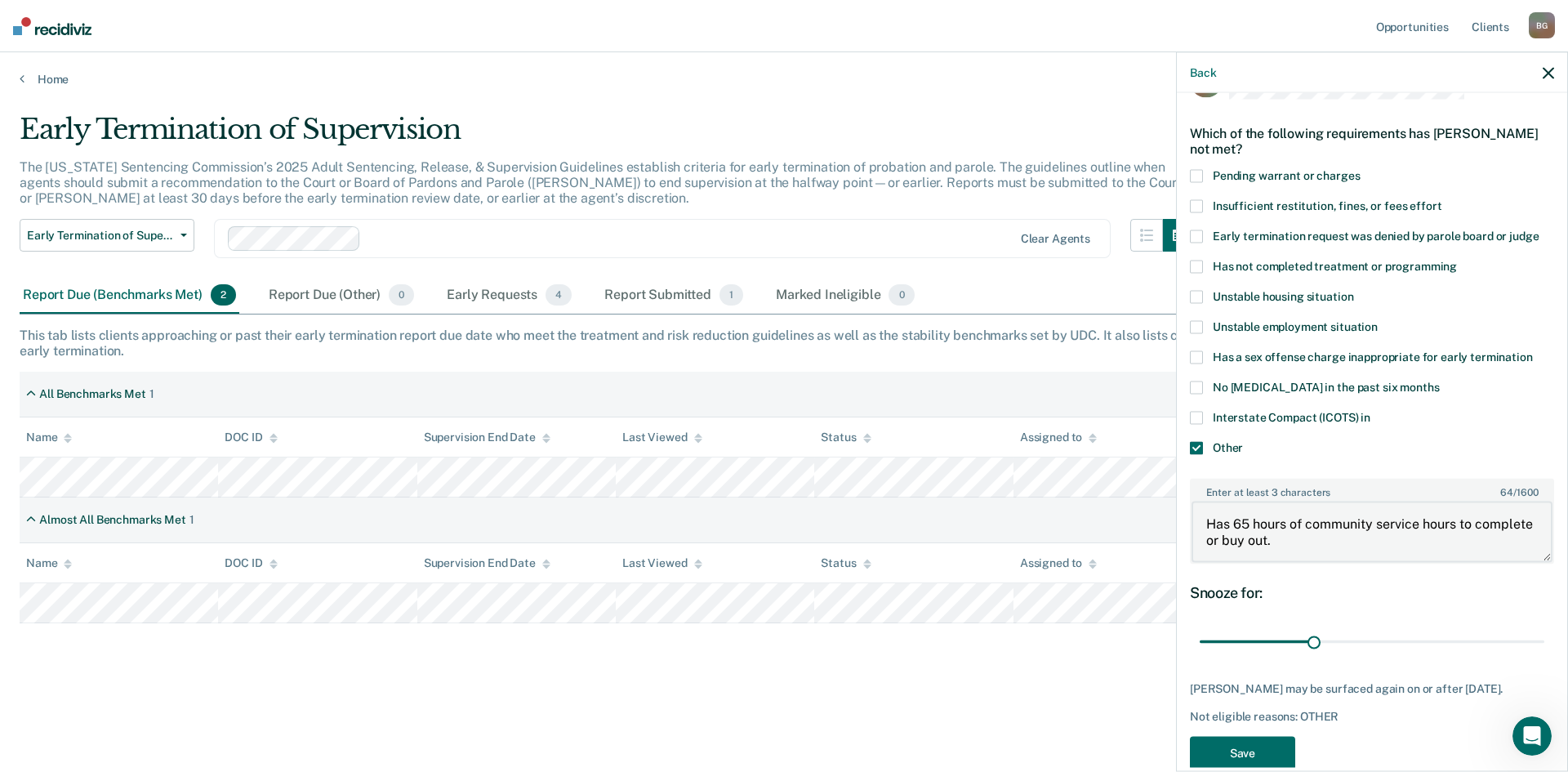
scroll to position [92, 0]
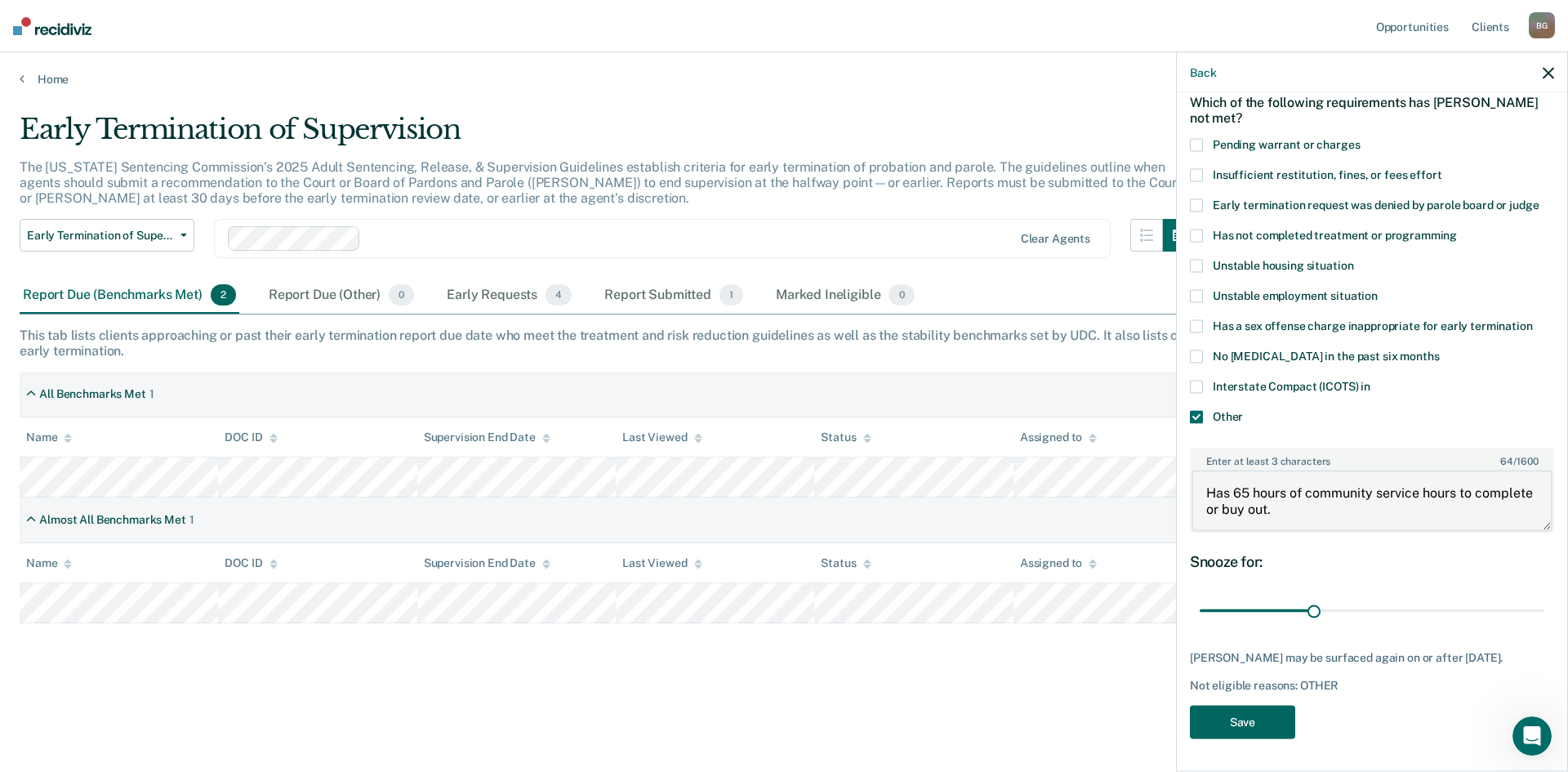
type textarea "Has 65 hours of community service hours to complete or buy out."
click at [1247, 719] on button "Save" at bounding box center [1242, 721] width 105 height 34
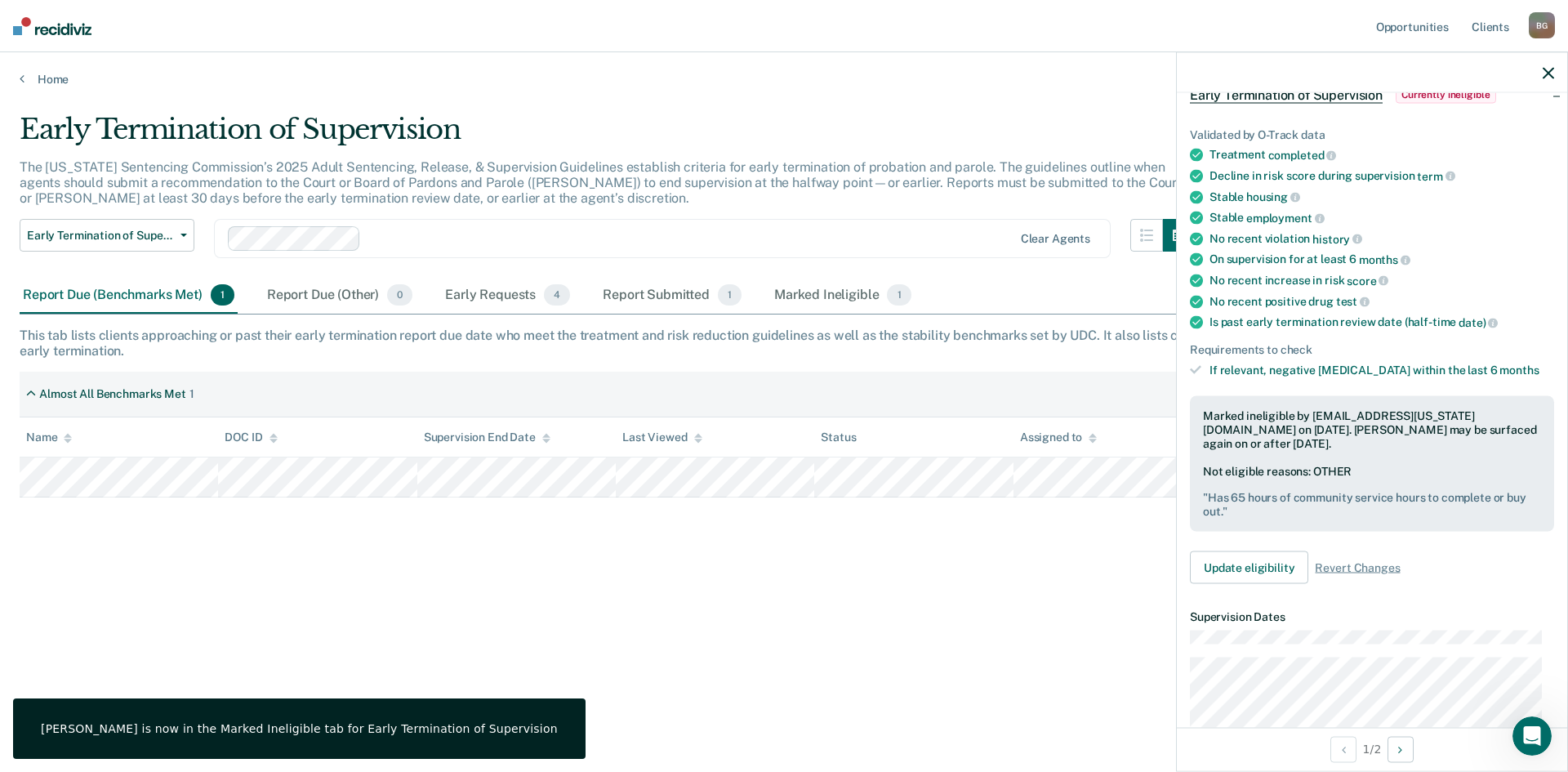
click at [611, 544] on div "Early Termination of Supervision The [US_STATE] Sentencing Commission’s 2025 Ad…" at bounding box center [784, 380] width 1528 height 537
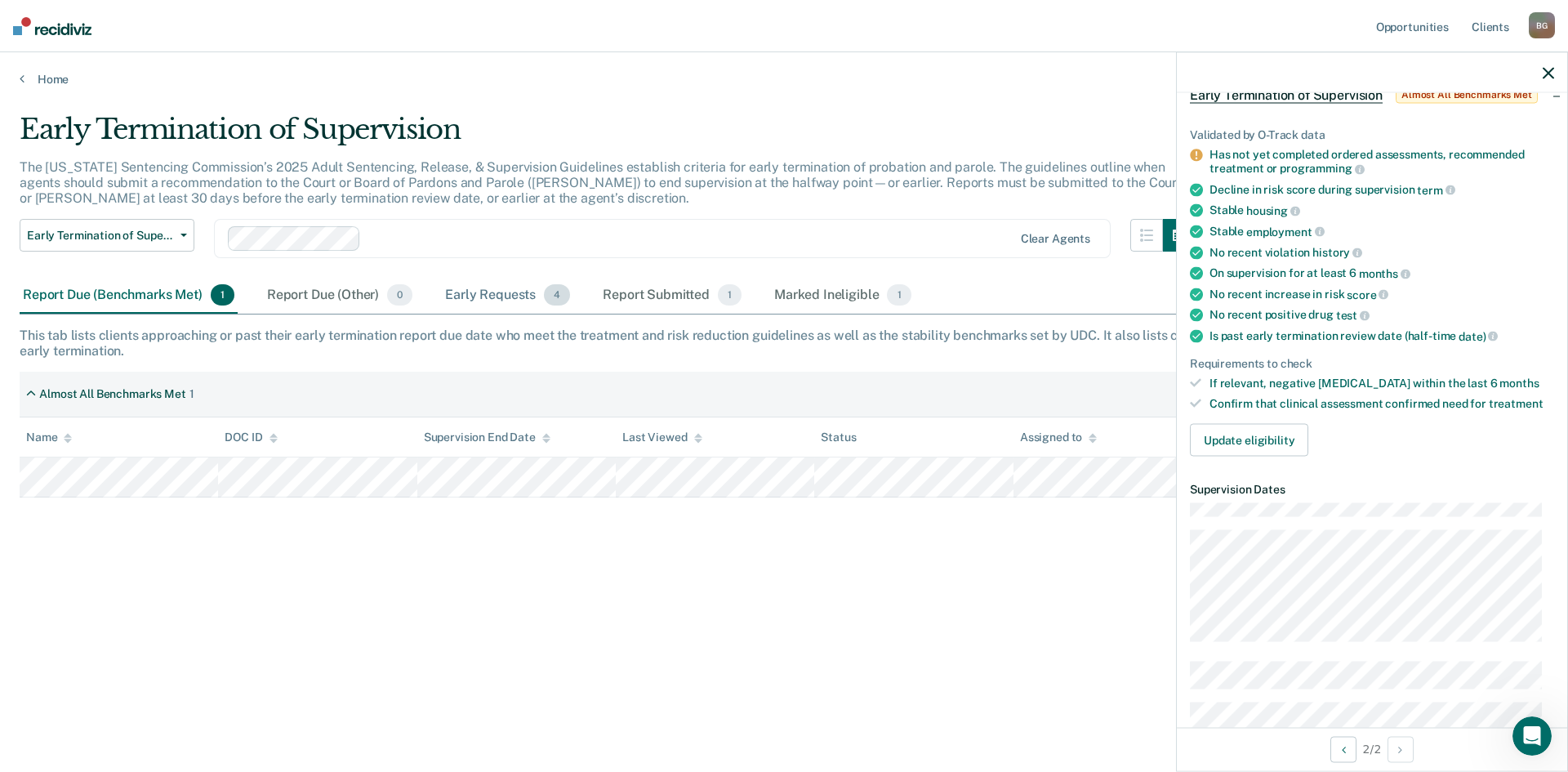
click at [494, 288] on div "Early Requests 4" at bounding box center [507, 296] width 131 height 36
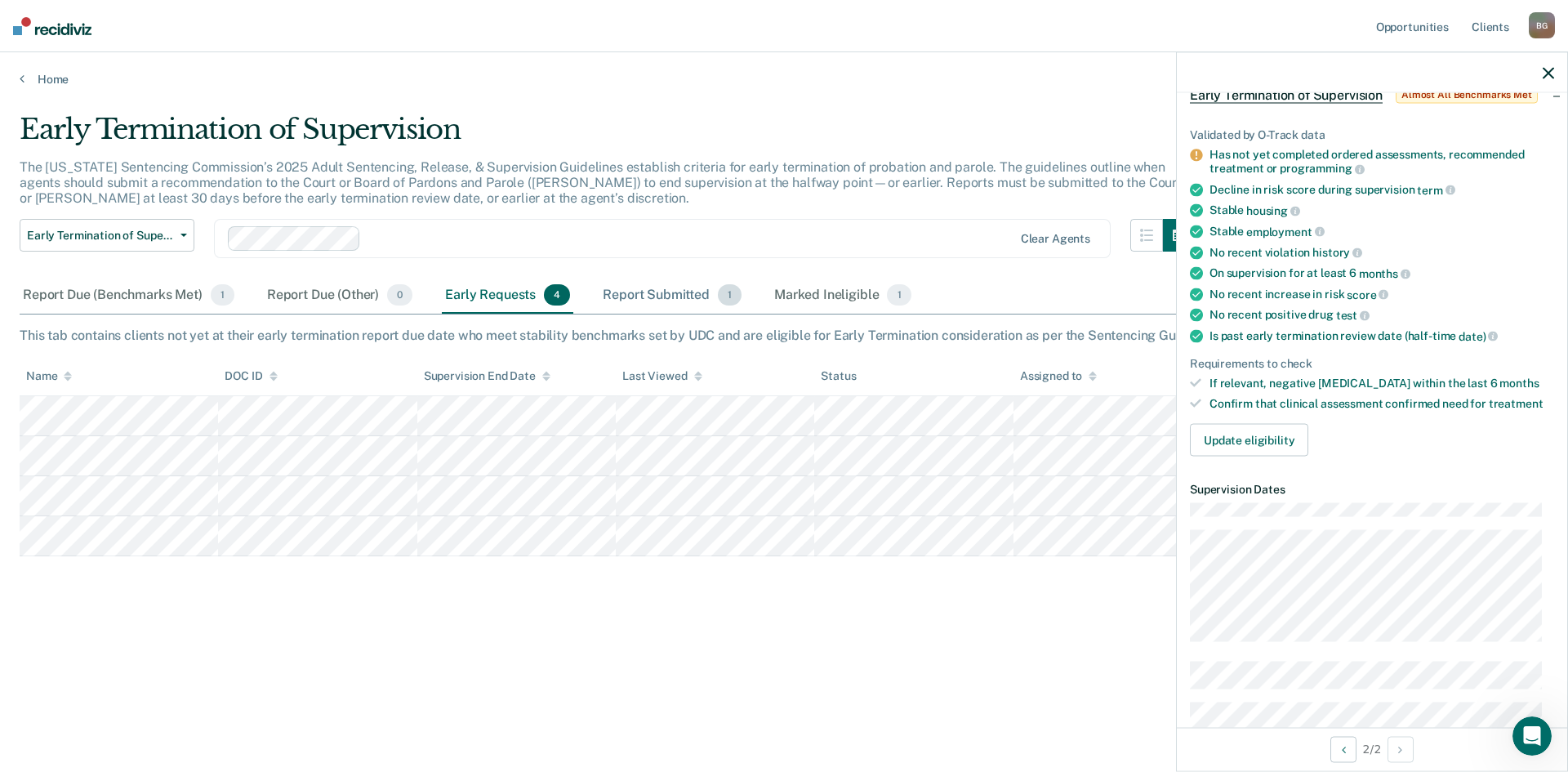
click at [684, 290] on div "Report Submitted 1" at bounding box center [672, 296] width 145 height 36
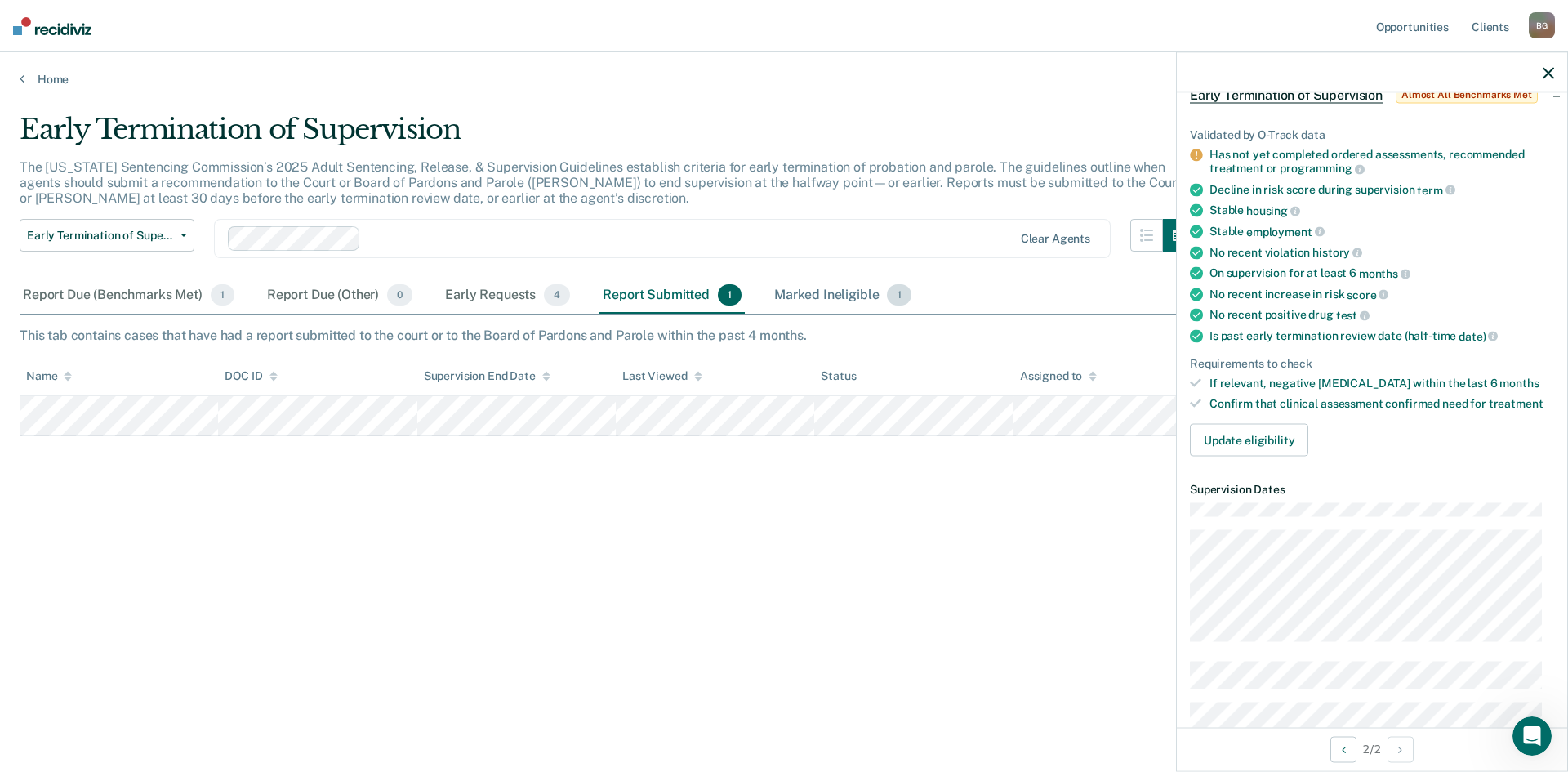
click at [819, 281] on div "Marked Ineligible 1" at bounding box center [843, 296] width 143 height 36
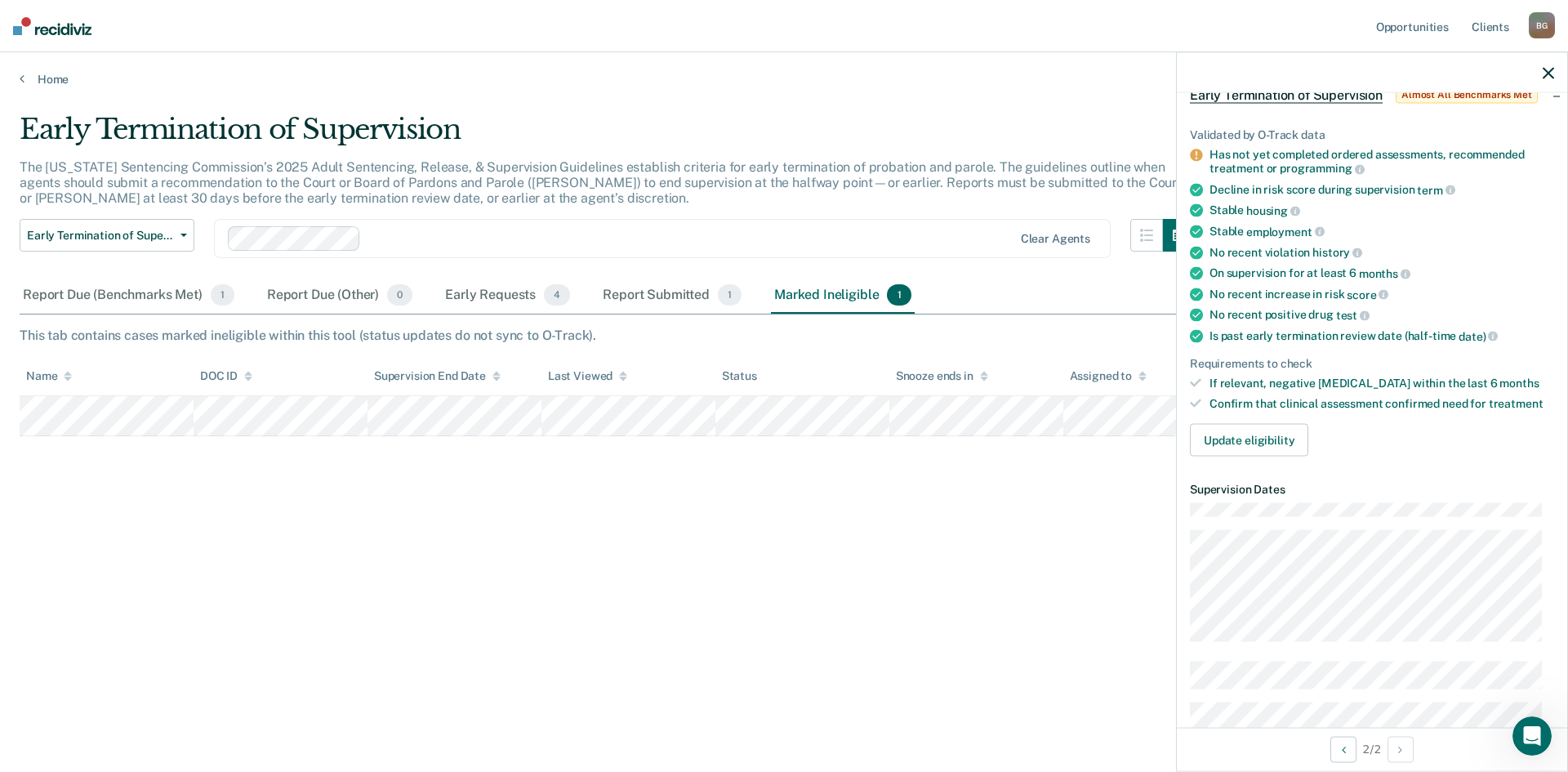
click at [1549, 67] on button "button" at bounding box center [1547, 73] width 11 height 14
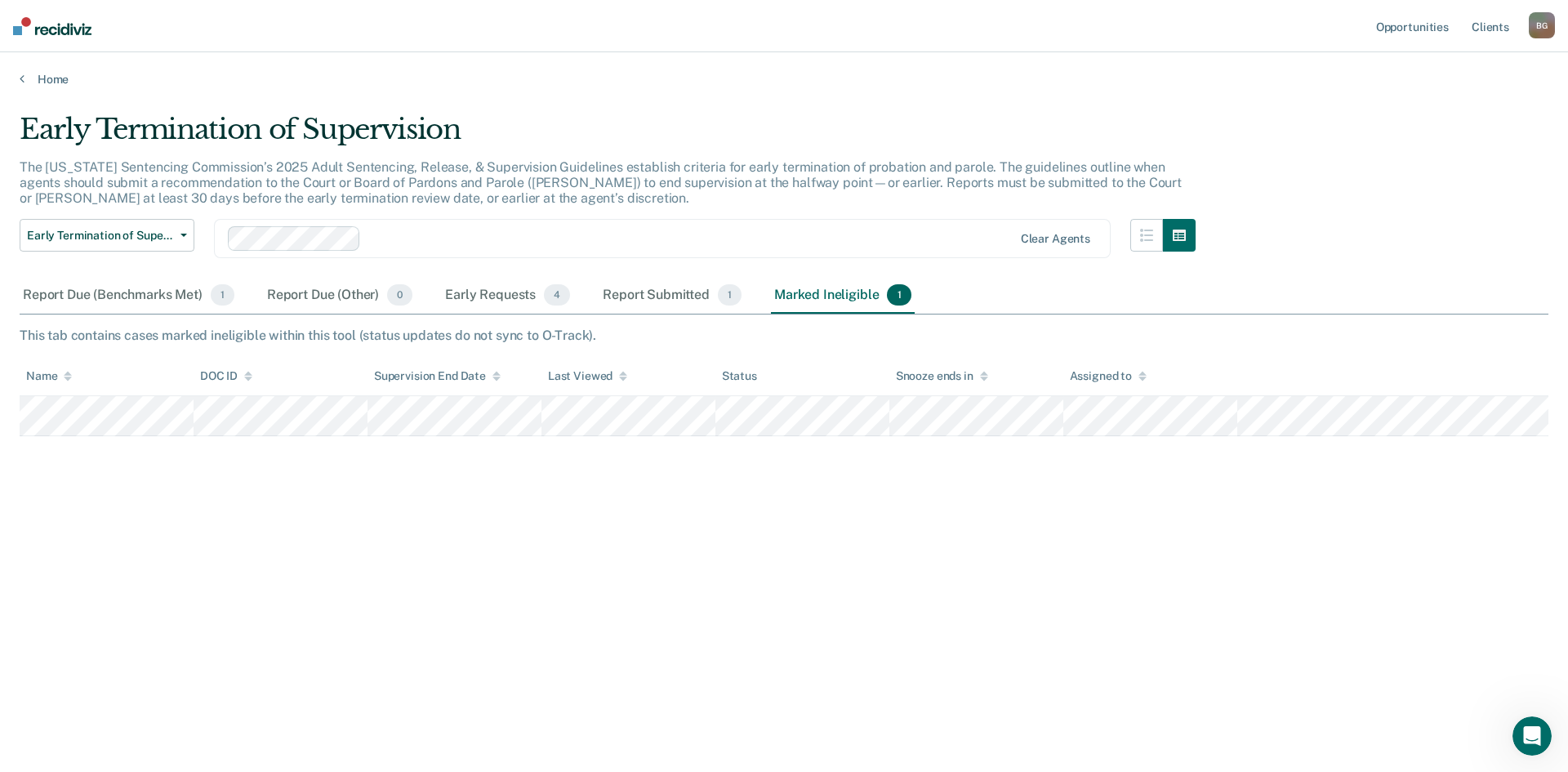
drag, startPoint x: 1329, startPoint y: 244, endPoint x: 1339, endPoint y: 268, distance: 26.0
click at [1329, 244] on div "Early Termination of Supervision The [US_STATE] Sentencing Commission’s 2025 Ad…" at bounding box center [784, 380] width 1528 height 537
